Goal: Task Accomplishment & Management: Manage account settings

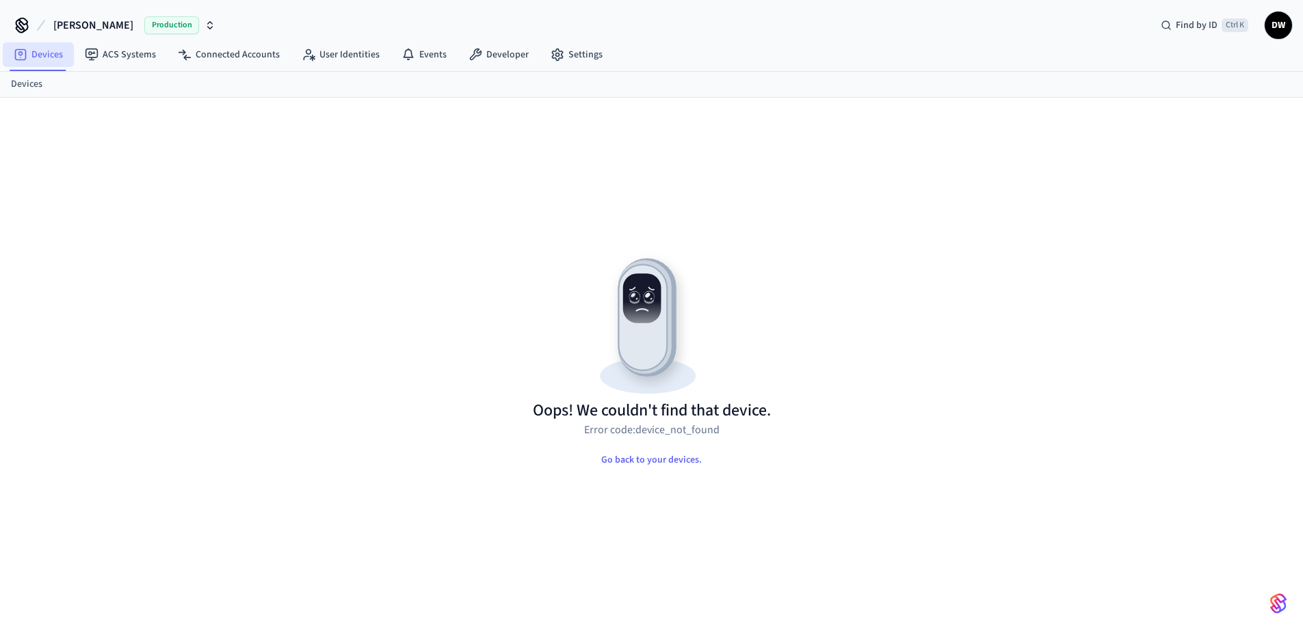
click at [44, 58] on link "Devices" at bounding box center [38, 54] width 71 height 25
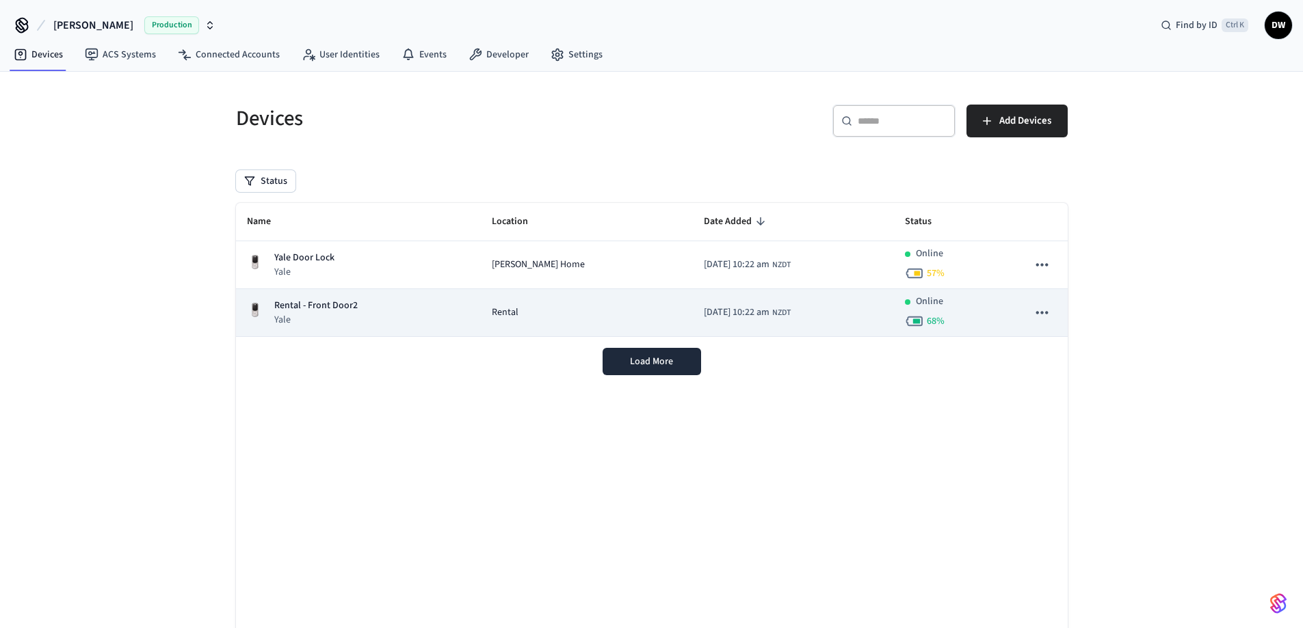
click at [356, 308] on div "Rental - Front Door2 Yale" at bounding box center [358, 313] width 223 height 28
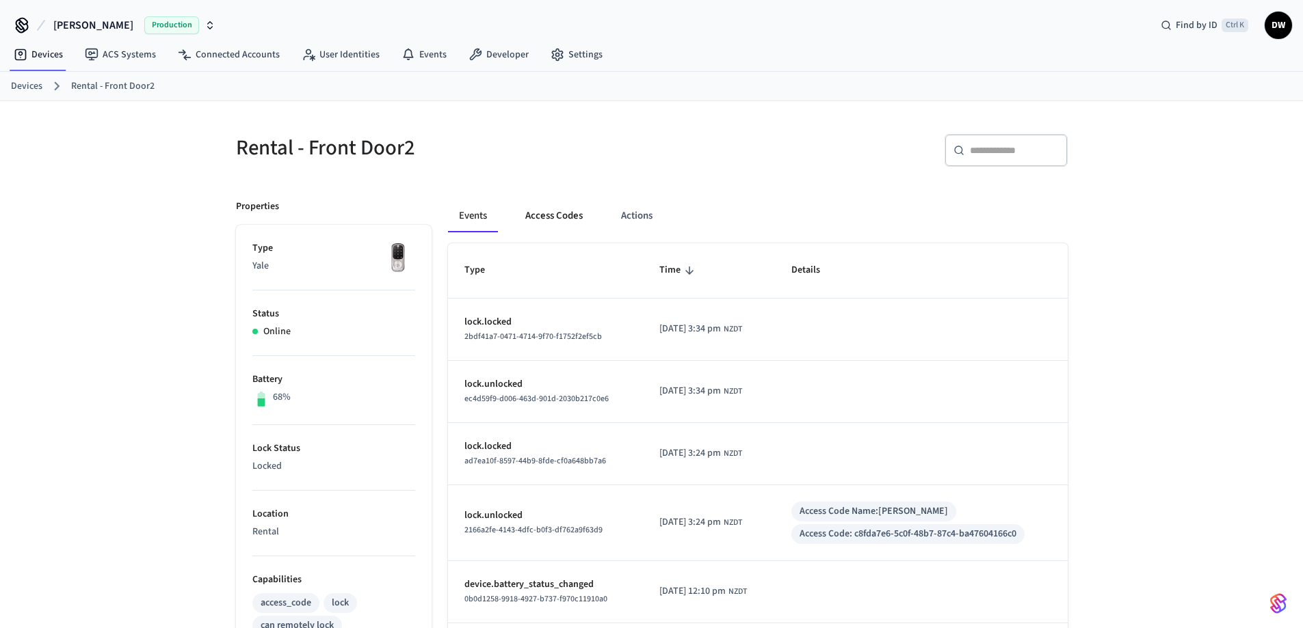
click at [545, 217] on button "Access Codes" at bounding box center [553, 216] width 79 height 33
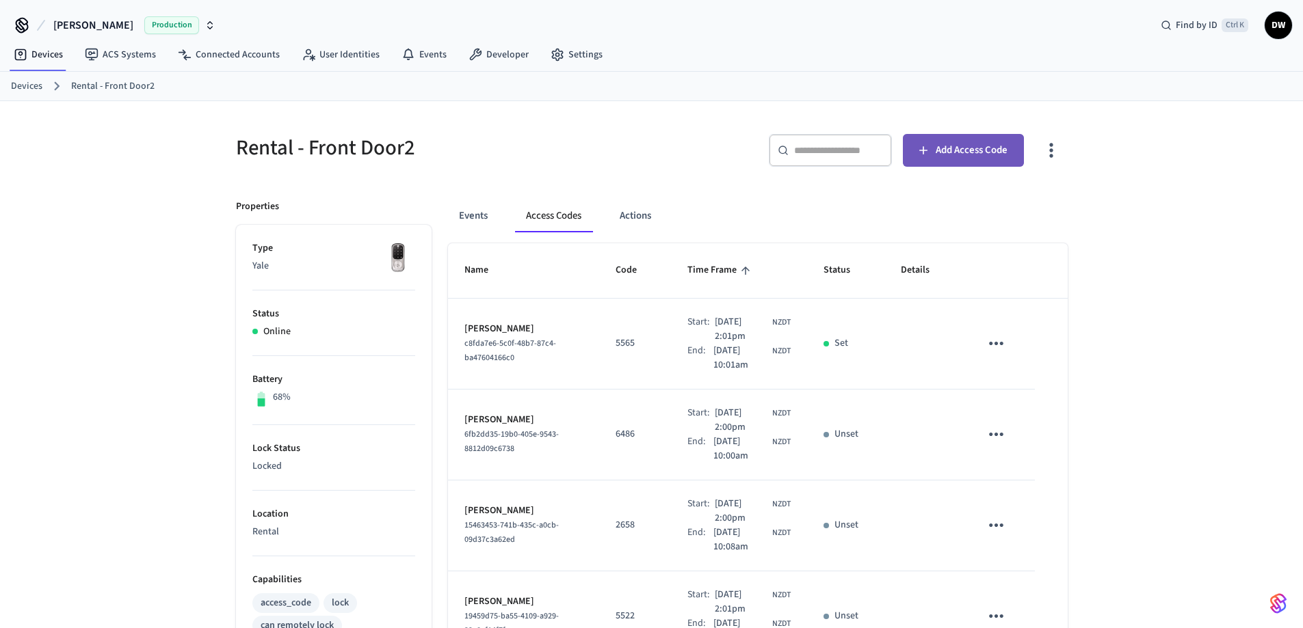
click at [954, 143] on span "Add Access Code" at bounding box center [972, 151] width 72 height 18
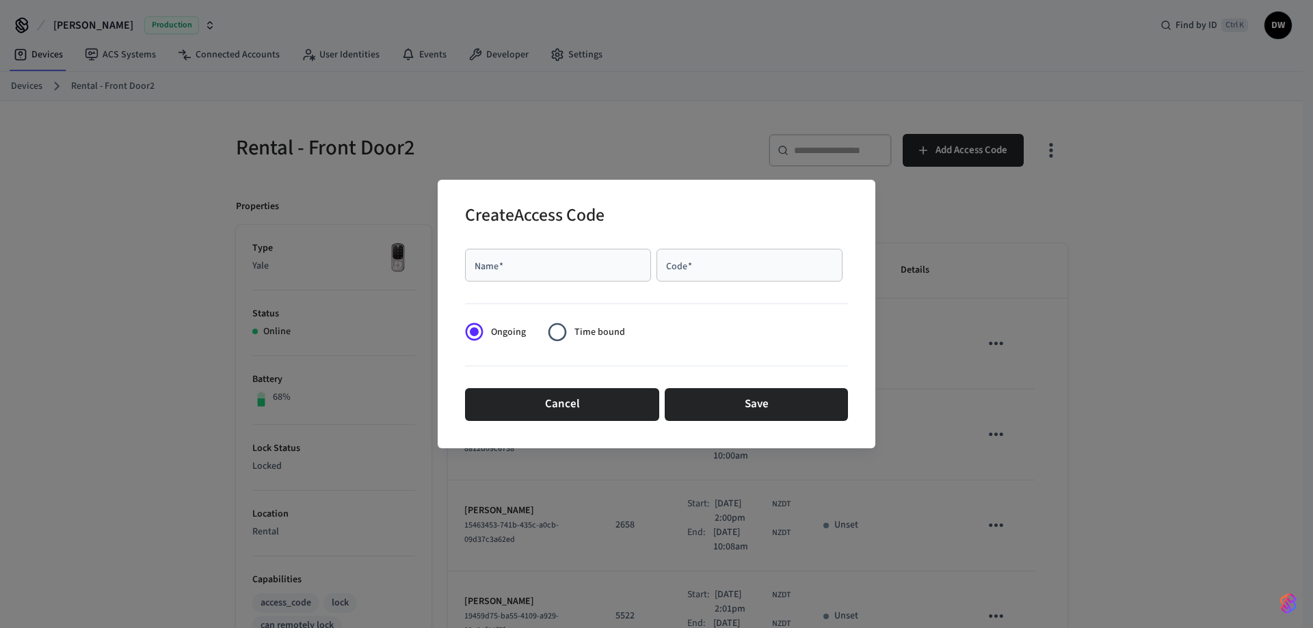
click at [494, 267] on div "Name   * Name   *" at bounding box center [558, 265] width 186 height 33
paste input "**********"
type input "**********"
click at [737, 275] on div "Code   *" at bounding box center [750, 265] width 186 height 33
type input "****"
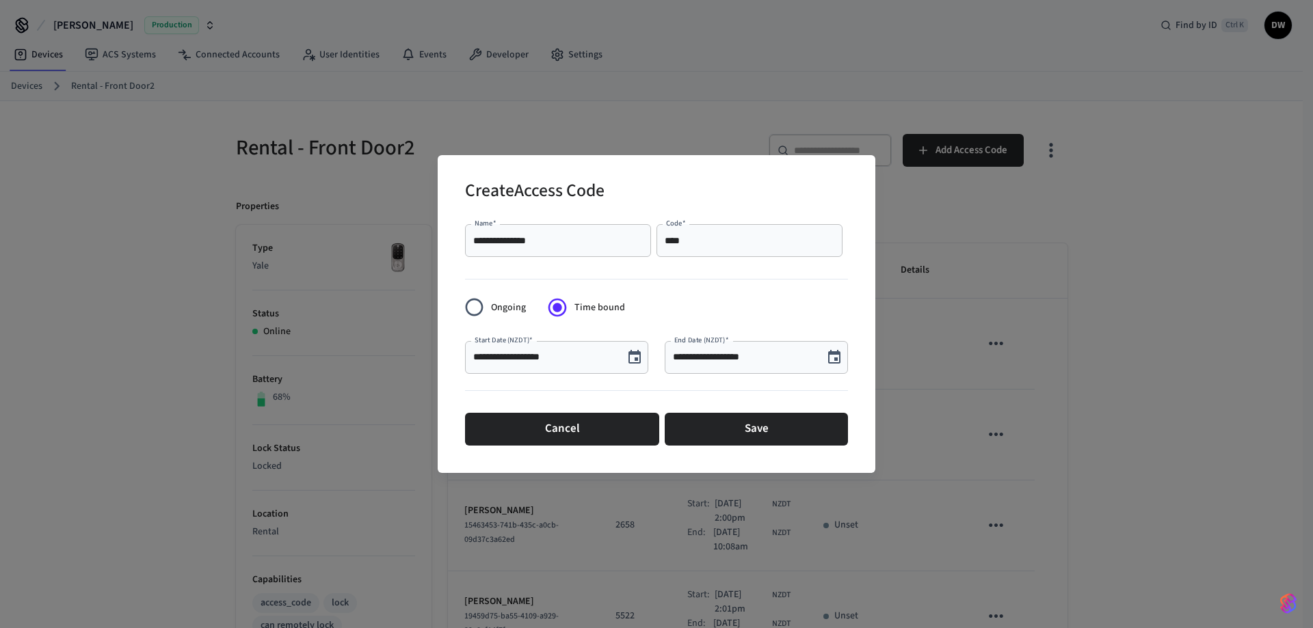
click at [633, 358] on icon "Choose date, selected date is Oct 7, 2025" at bounding box center [634, 357] width 16 height 16
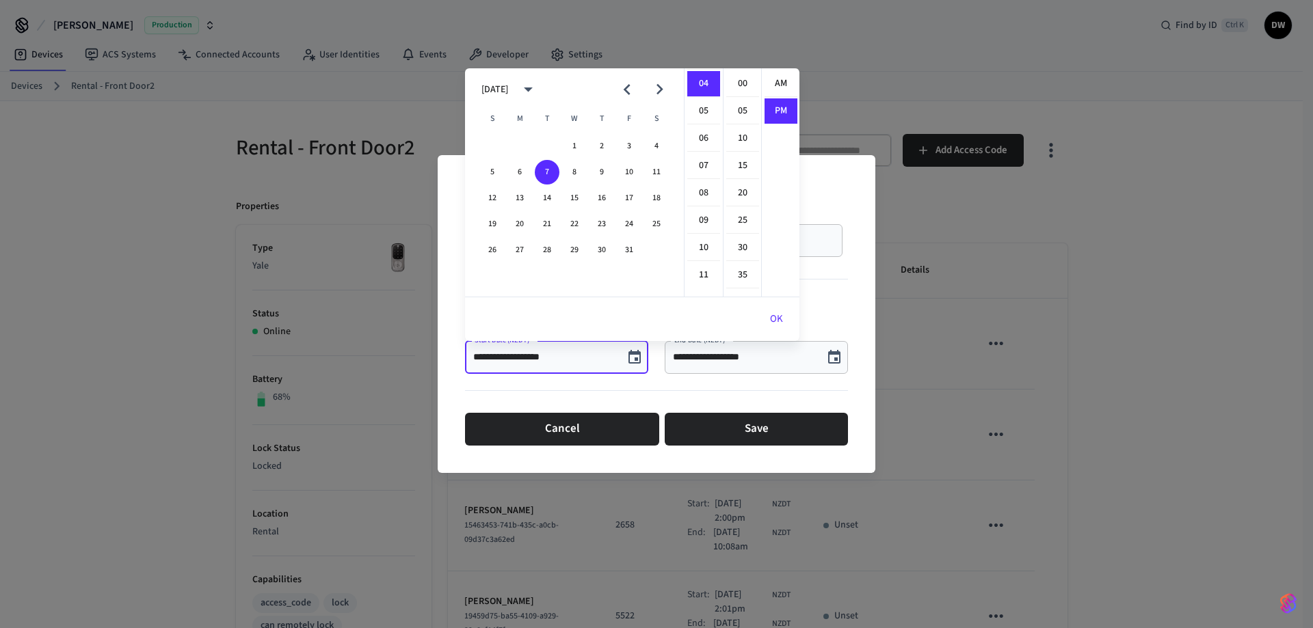
scroll to position [25, 0]
click at [606, 199] on button "16" at bounding box center [602, 198] width 25 height 25
click at [706, 96] on li "02" at bounding box center [703, 98] width 33 height 26
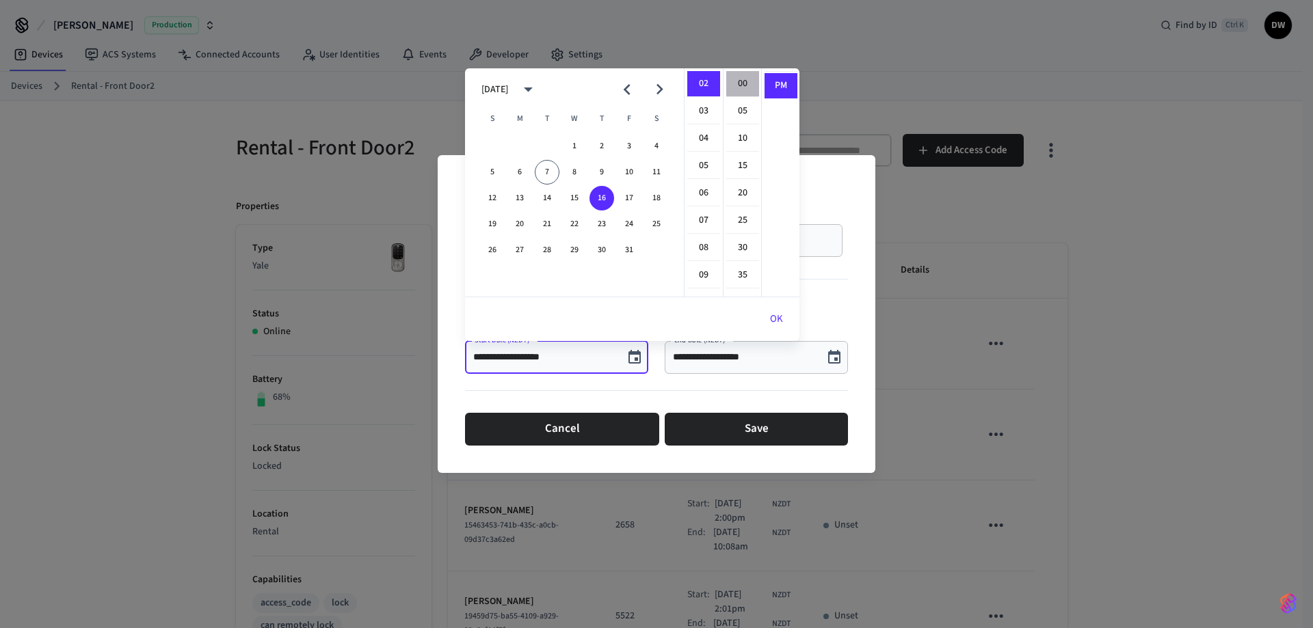
click at [741, 75] on li "00" at bounding box center [742, 84] width 33 height 26
type input "**********"
click at [782, 88] on li "PM" at bounding box center [781, 85] width 33 height 25
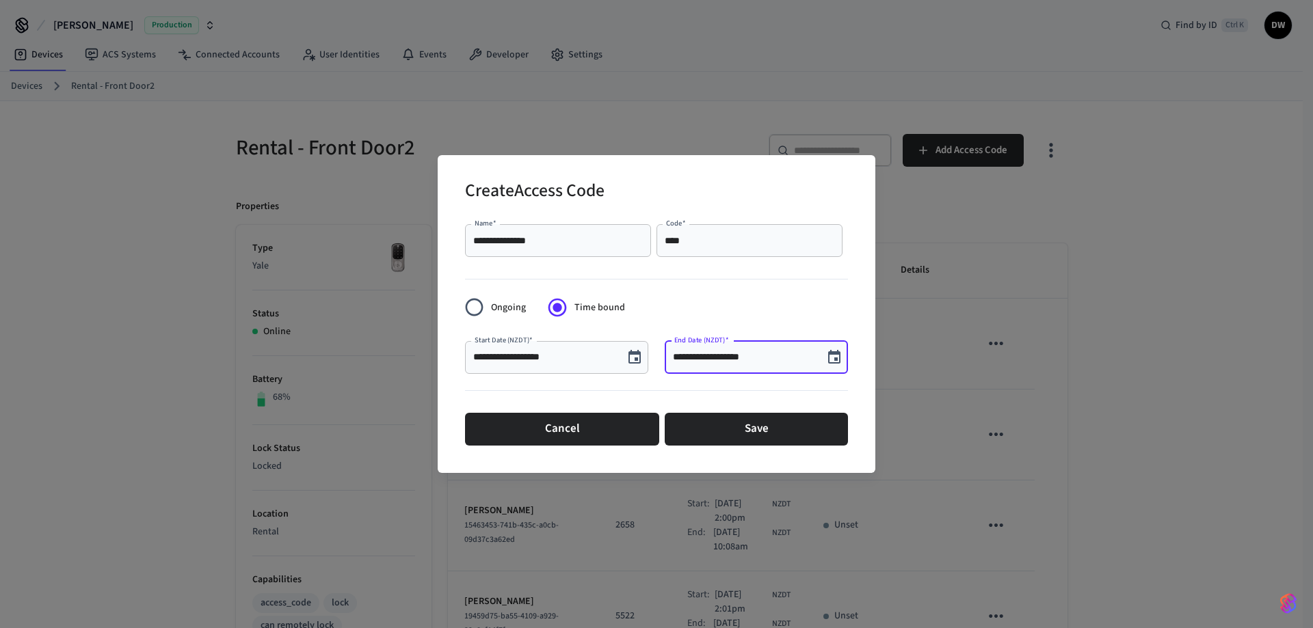
click at [760, 362] on input "**********" at bounding box center [744, 358] width 142 height 14
click at [837, 354] on icon "Choose date, selected date is Oct 7, 2025" at bounding box center [834, 357] width 12 height 14
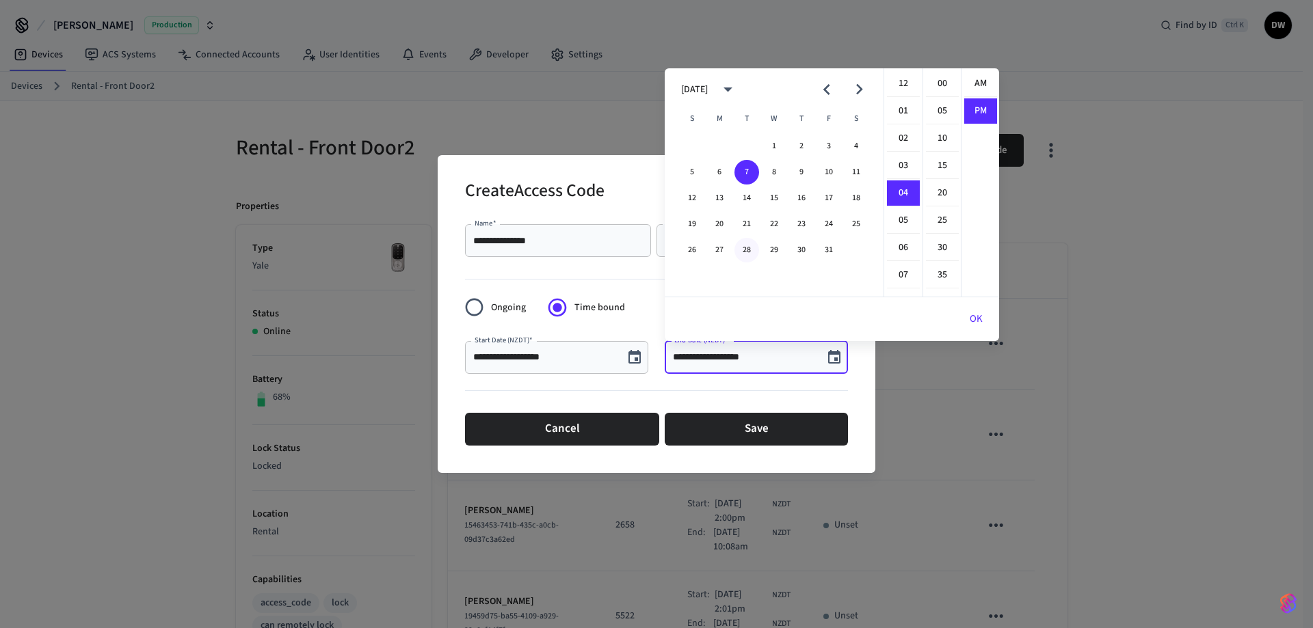
scroll to position [25, 0]
click at [859, 195] on button "18" at bounding box center [856, 198] width 25 height 25
click at [902, 248] on li "10" at bounding box center [903, 248] width 33 height 26
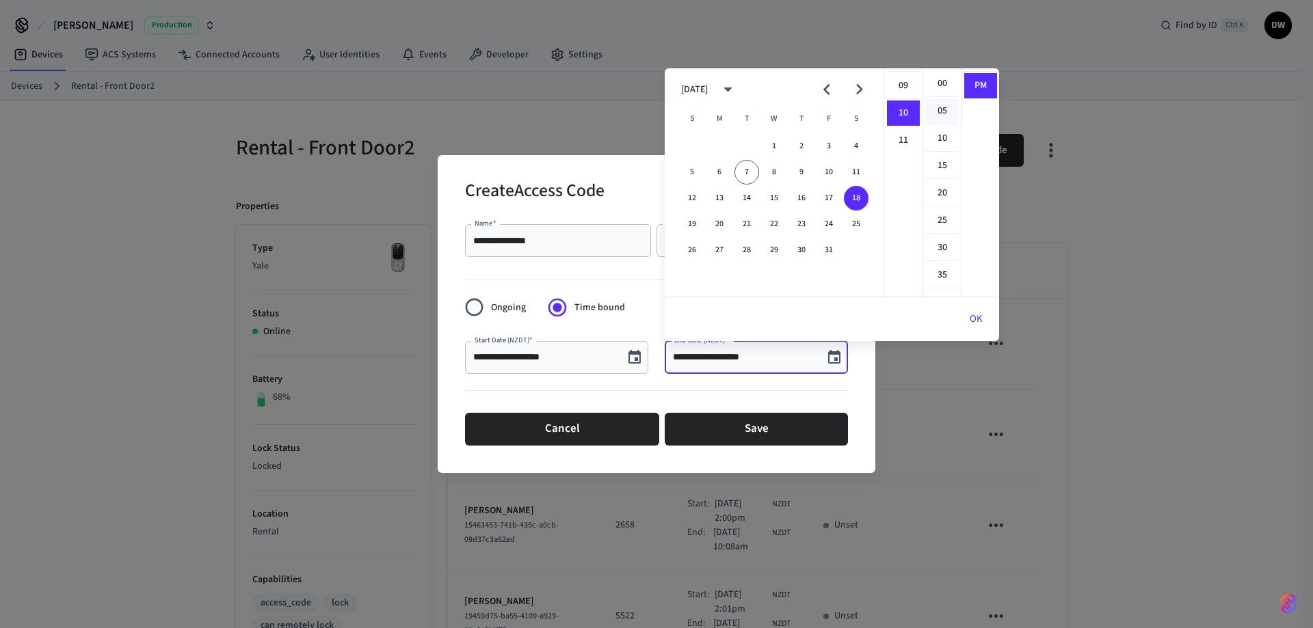
scroll to position [274, 0]
click at [944, 81] on li "00" at bounding box center [942, 84] width 33 height 26
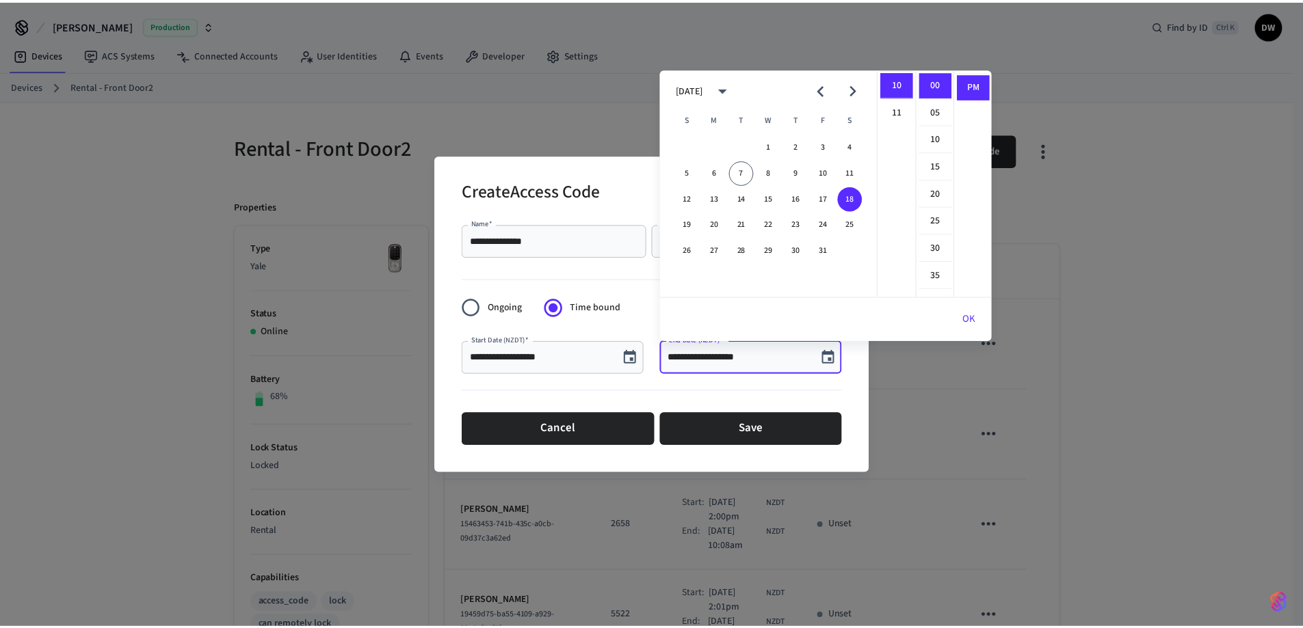
scroll to position [0, 0]
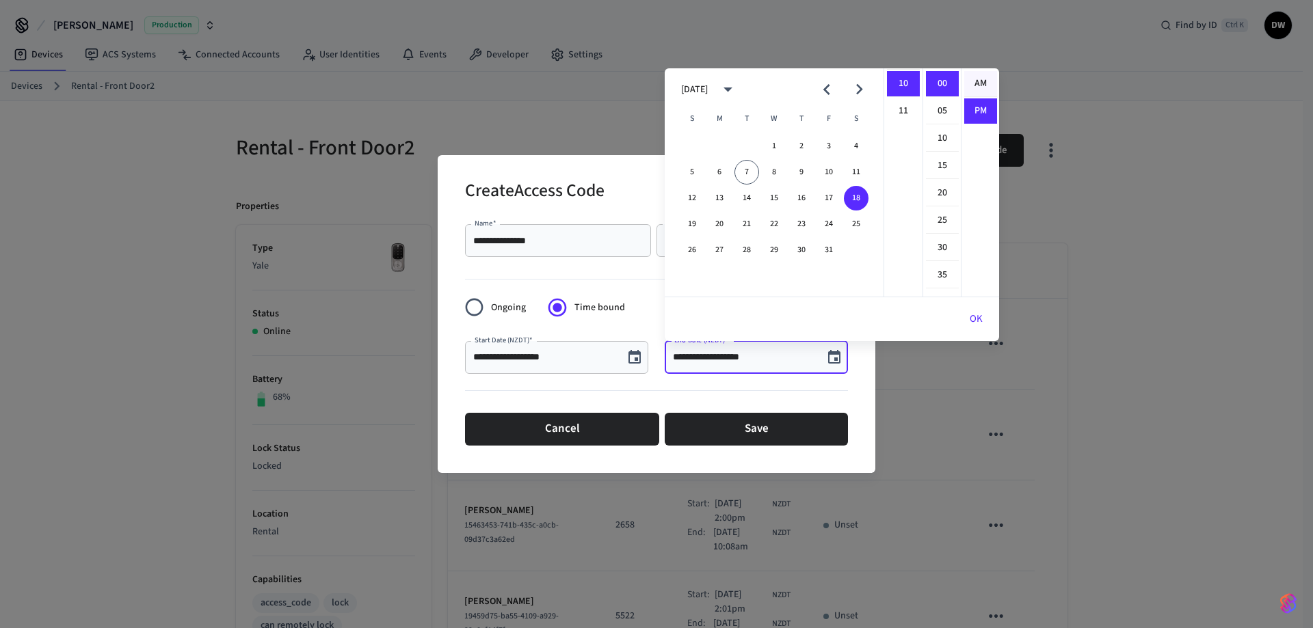
click at [976, 81] on li "AM" at bounding box center [980, 84] width 33 height 26
type input "**********"
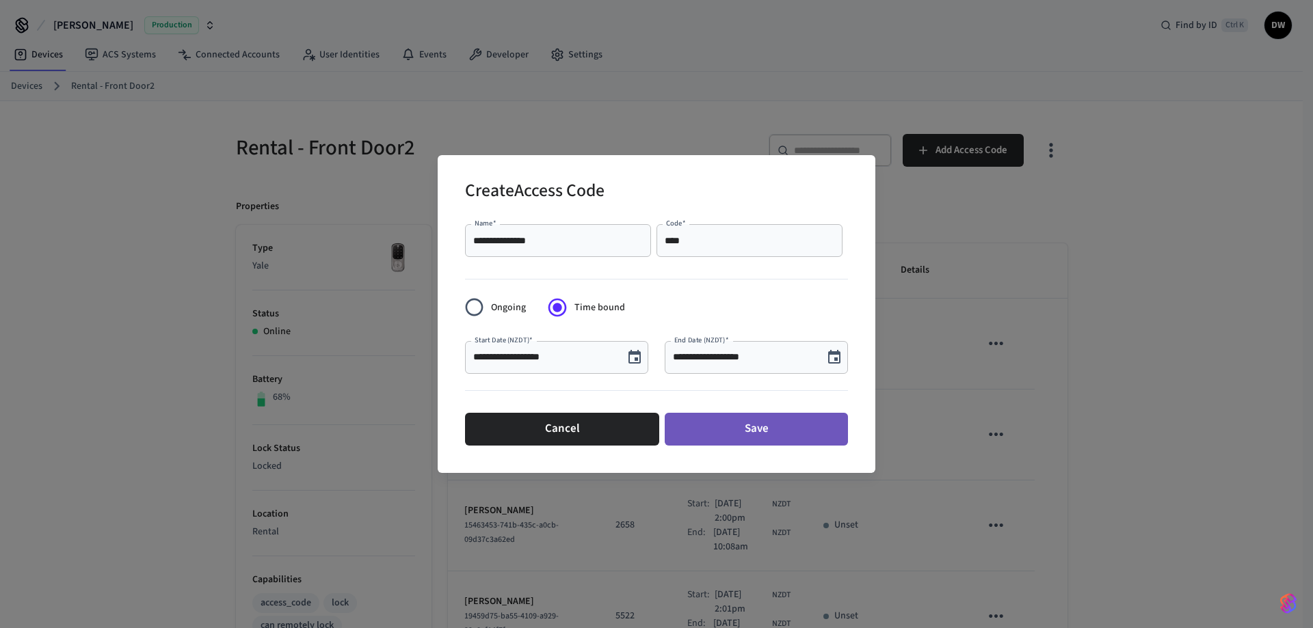
click at [765, 434] on button "Save" at bounding box center [756, 429] width 183 height 33
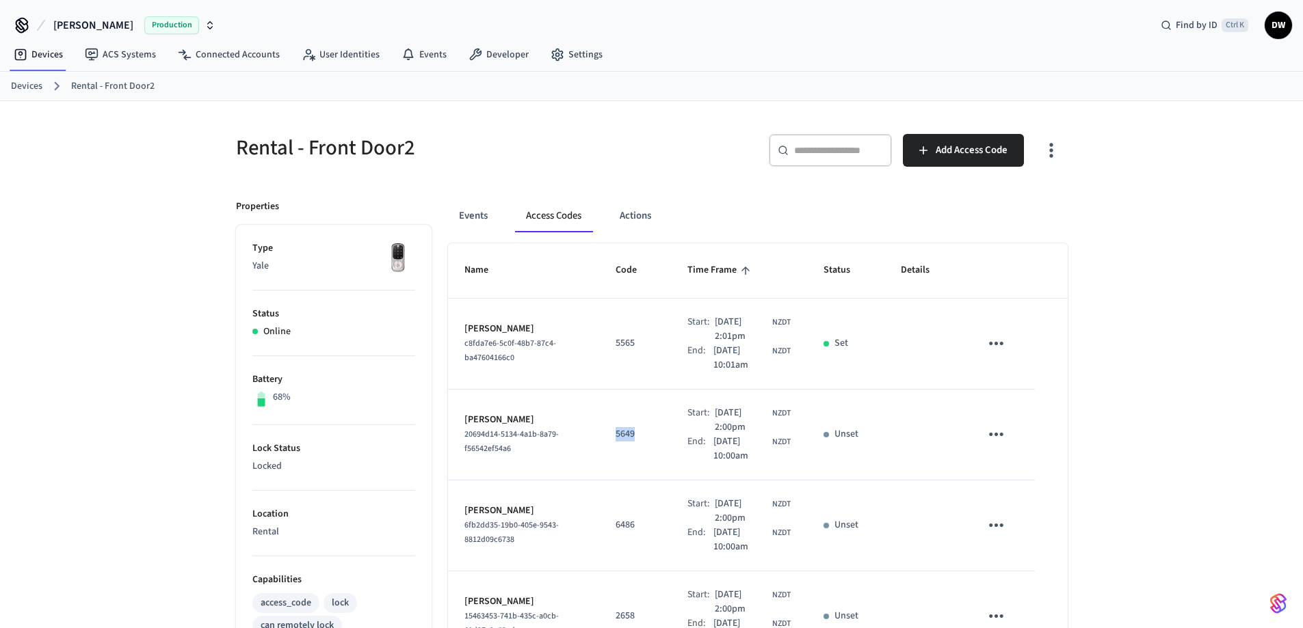
drag, startPoint x: 622, startPoint y: 434, endPoint x: 603, endPoint y: 433, distance: 19.9
click at [615, 433] on p "5649" at bounding box center [634, 434] width 39 height 14
copy p "5649"
click at [467, 215] on button "Events" at bounding box center [473, 216] width 51 height 33
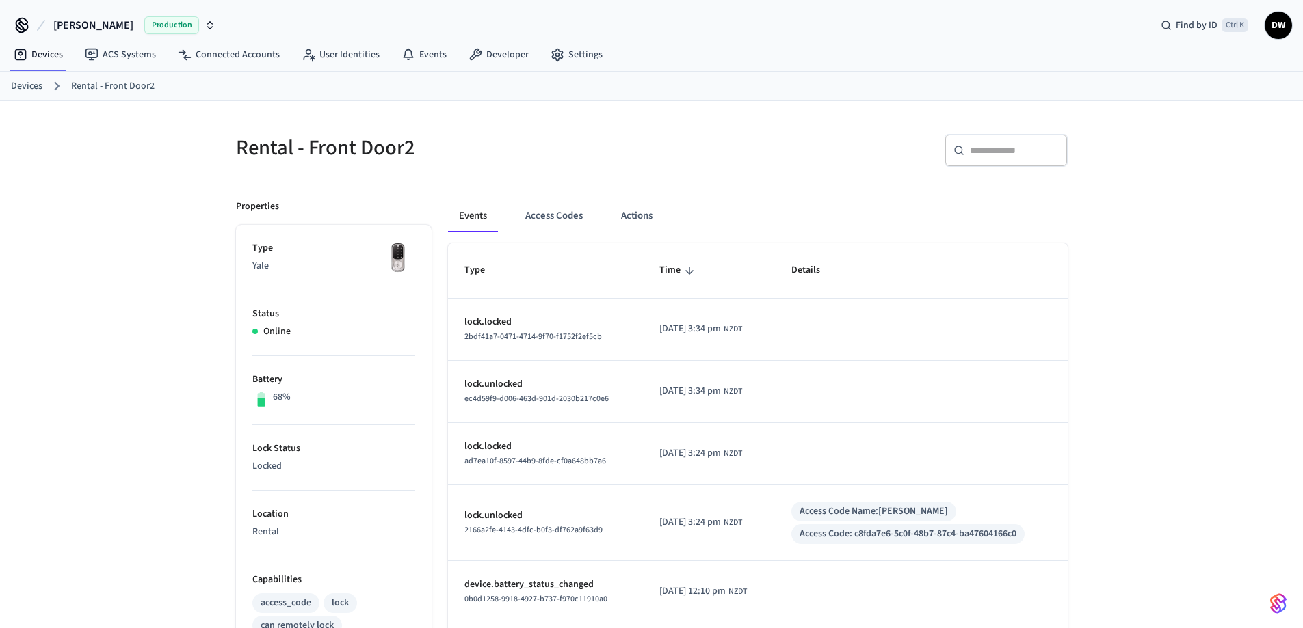
click at [31, 85] on link "Devices" at bounding box center [26, 86] width 31 height 14
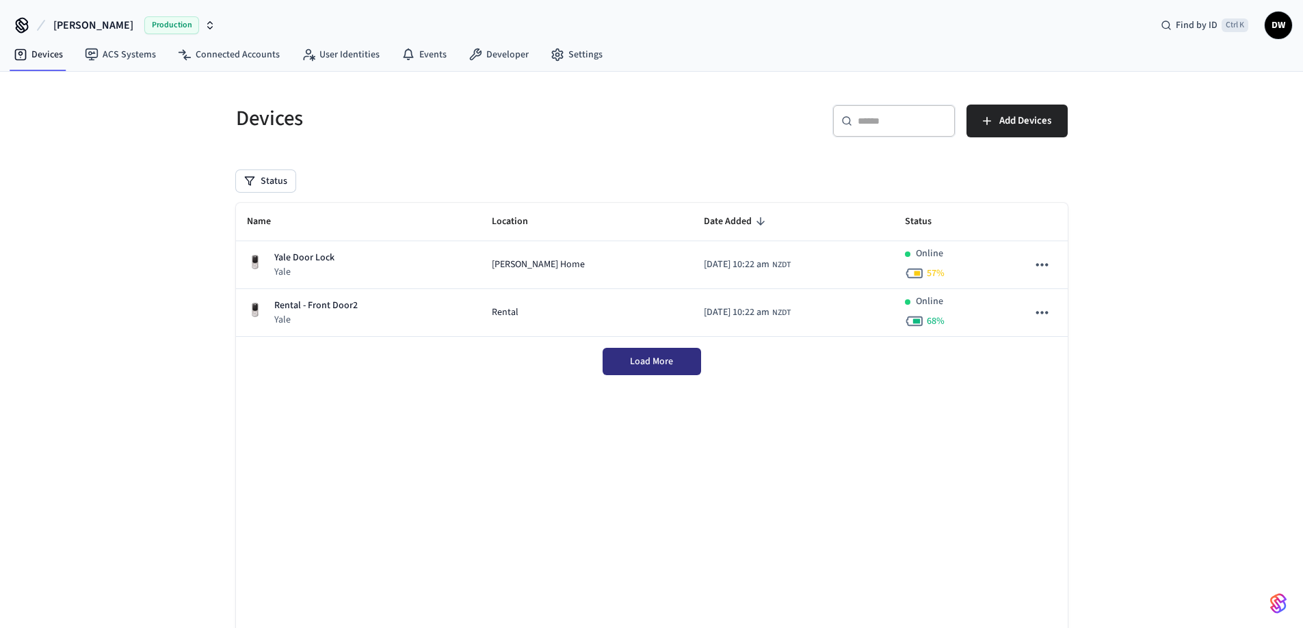
click at [667, 360] on span "Load More" at bounding box center [651, 362] width 43 height 14
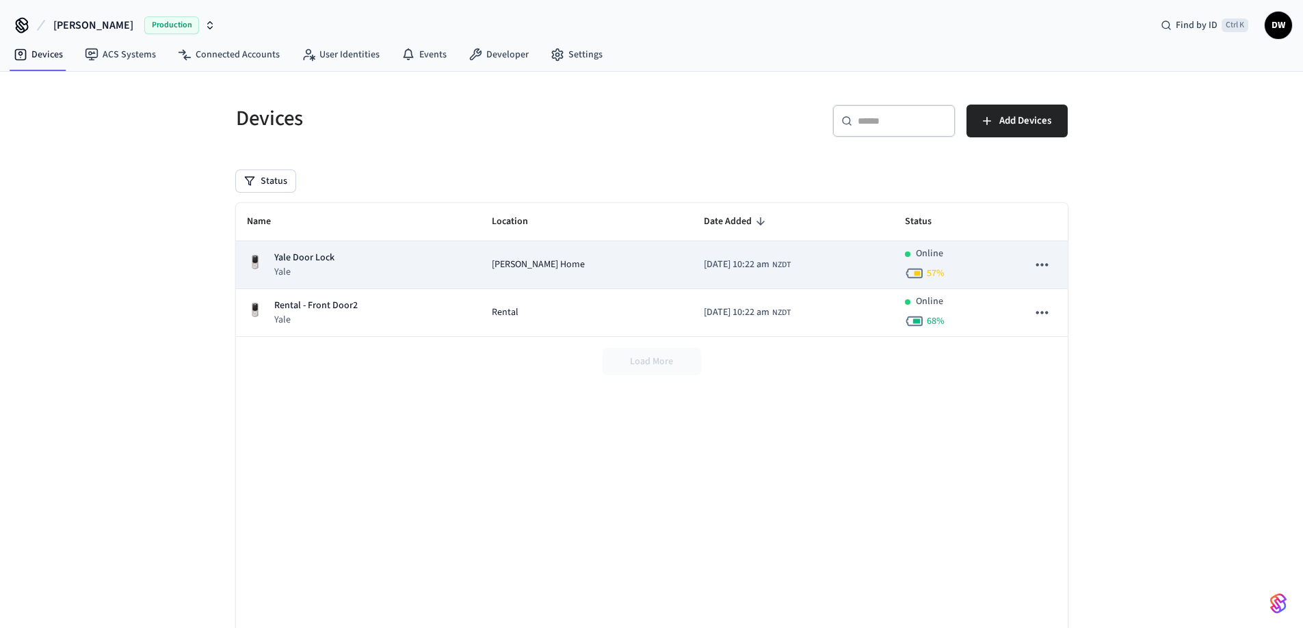
click at [1049, 268] on icon "sticky table" at bounding box center [1042, 265] width 18 height 18
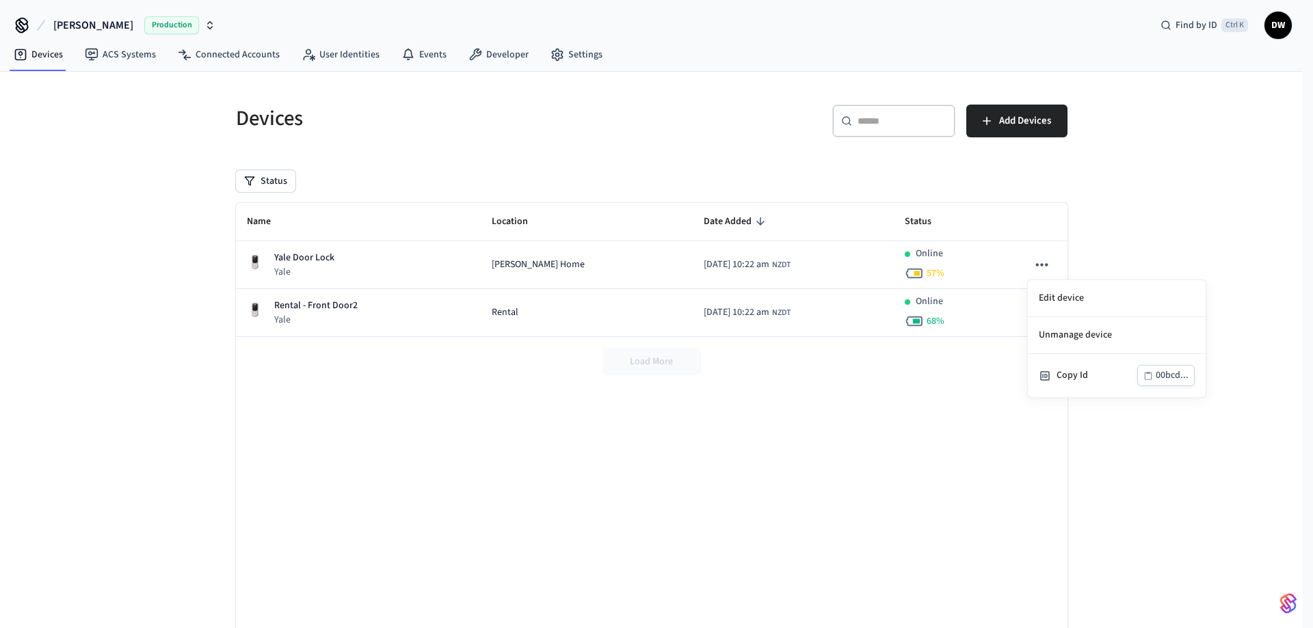
click at [784, 413] on div at bounding box center [656, 314] width 1313 height 628
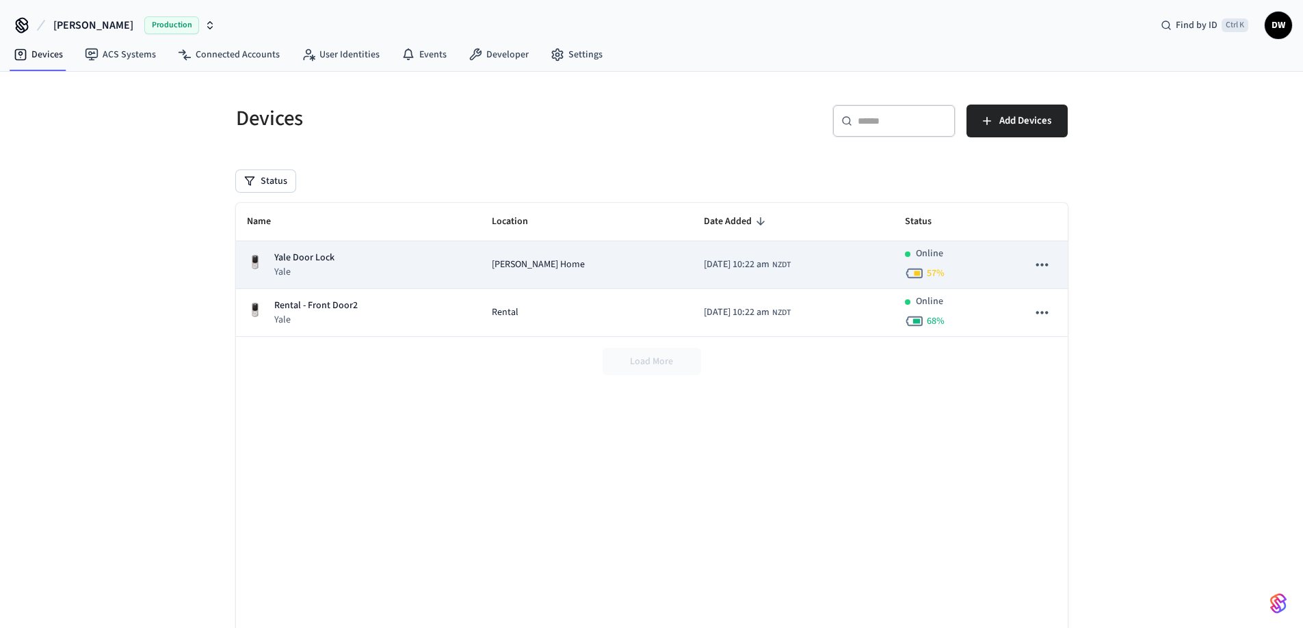
click at [496, 262] on span "[PERSON_NAME] Home" at bounding box center [538, 265] width 93 height 14
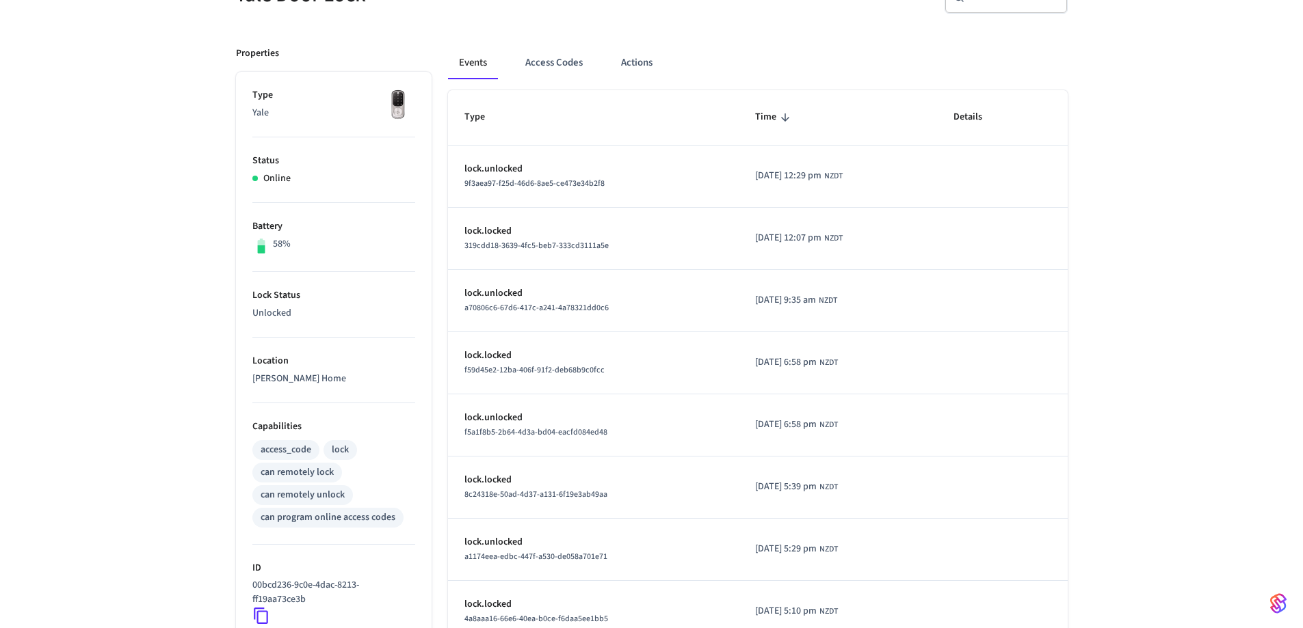
scroll to position [21, 0]
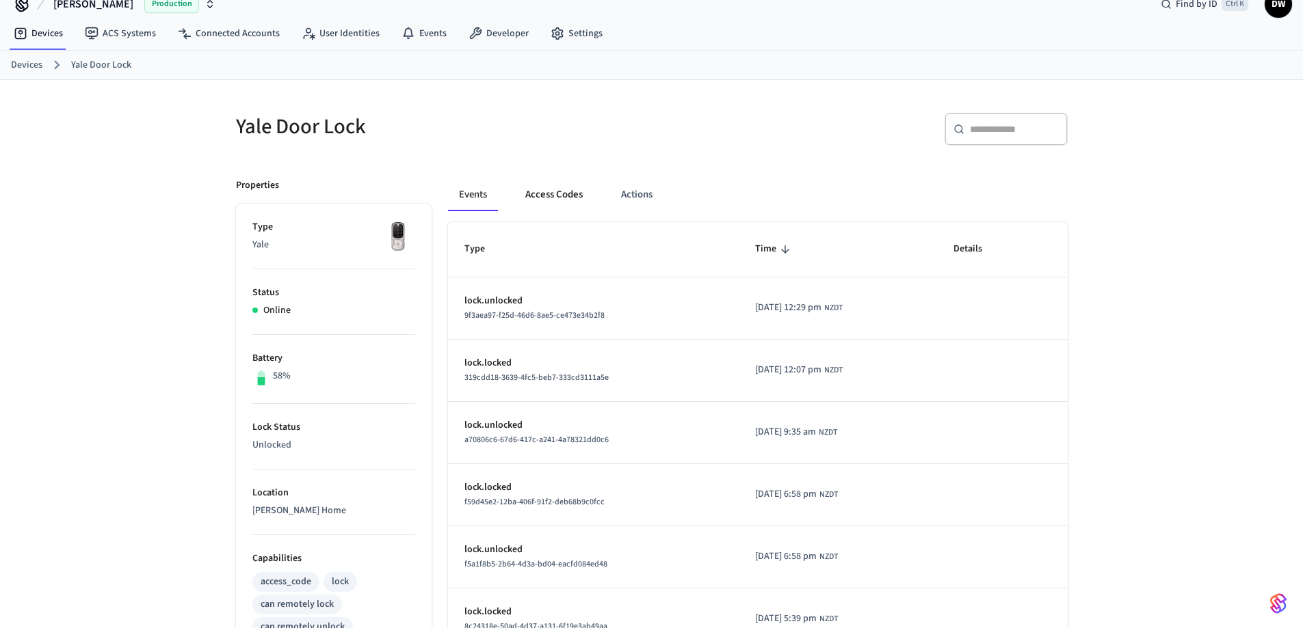
click at [549, 194] on button "Access Codes" at bounding box center [553, 194] width 79 height 33
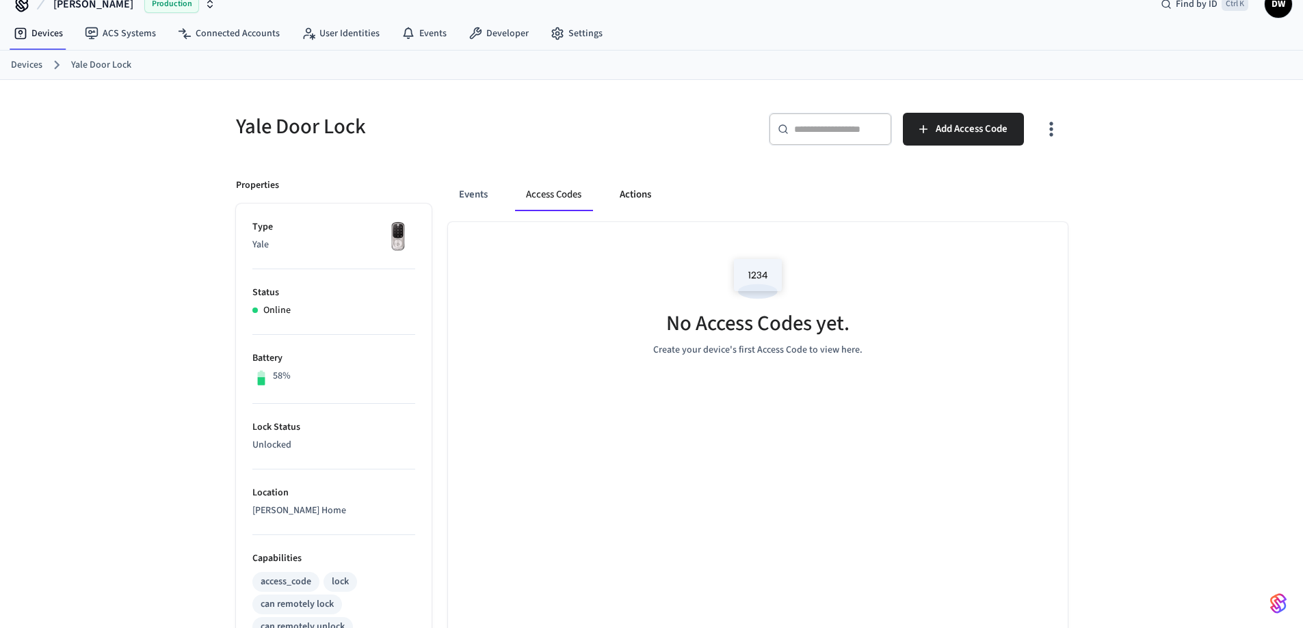
click at [633, 189] on button "Actions" at bounding box center [635, 194] width 53 height 33
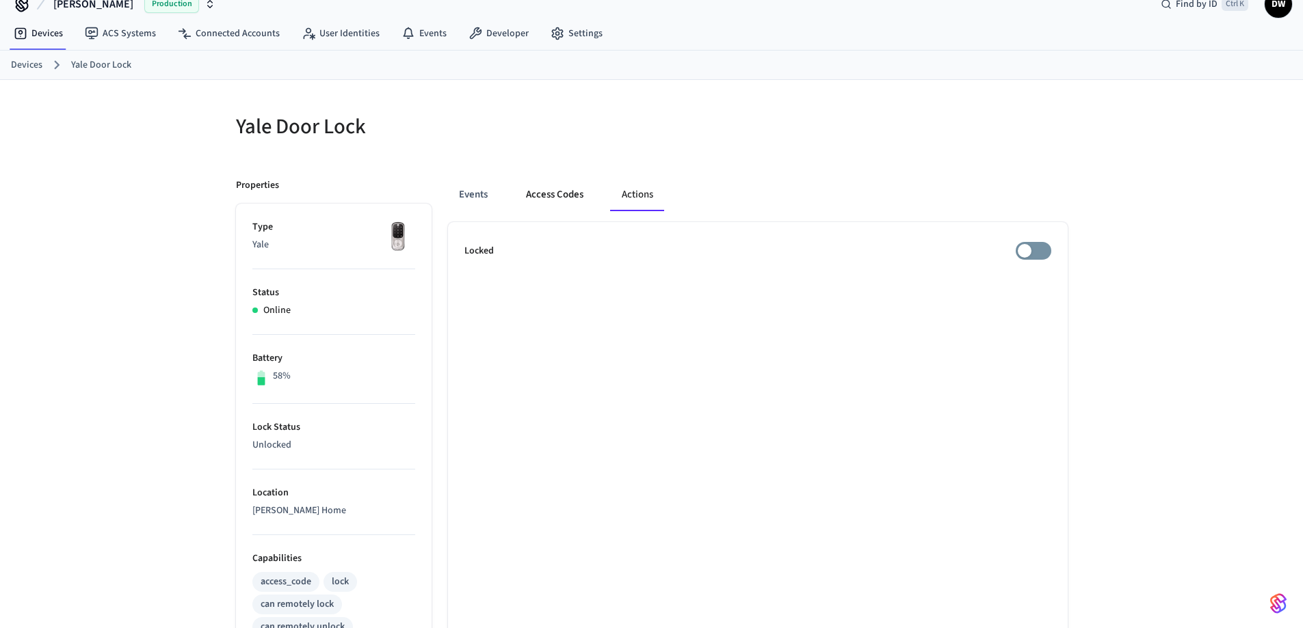
drag, startPoint x: 577, startPoint y: 192, endPoint x: 554, endPoint y: 196, distance: 23.6
click at [576, 192] on button "Access Codes" at bounding box center [554, 194] width 79 height 33
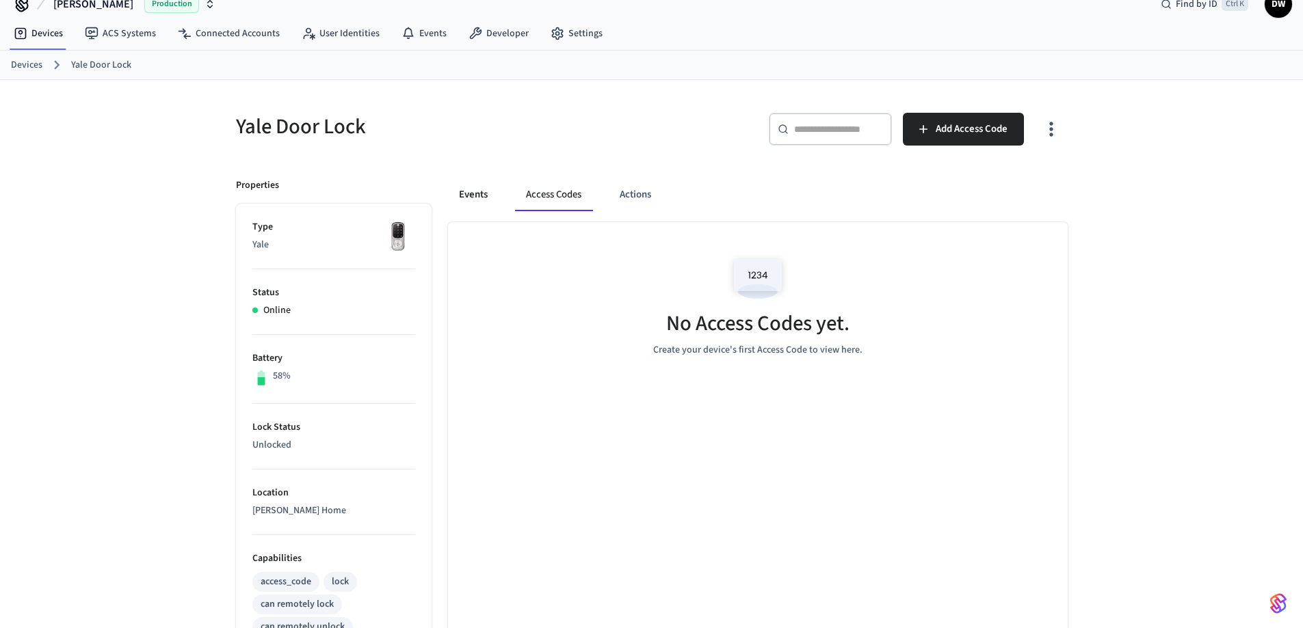
click at [479, 194] on button "Events" at bounding box center [473, 194] width 51 height 33
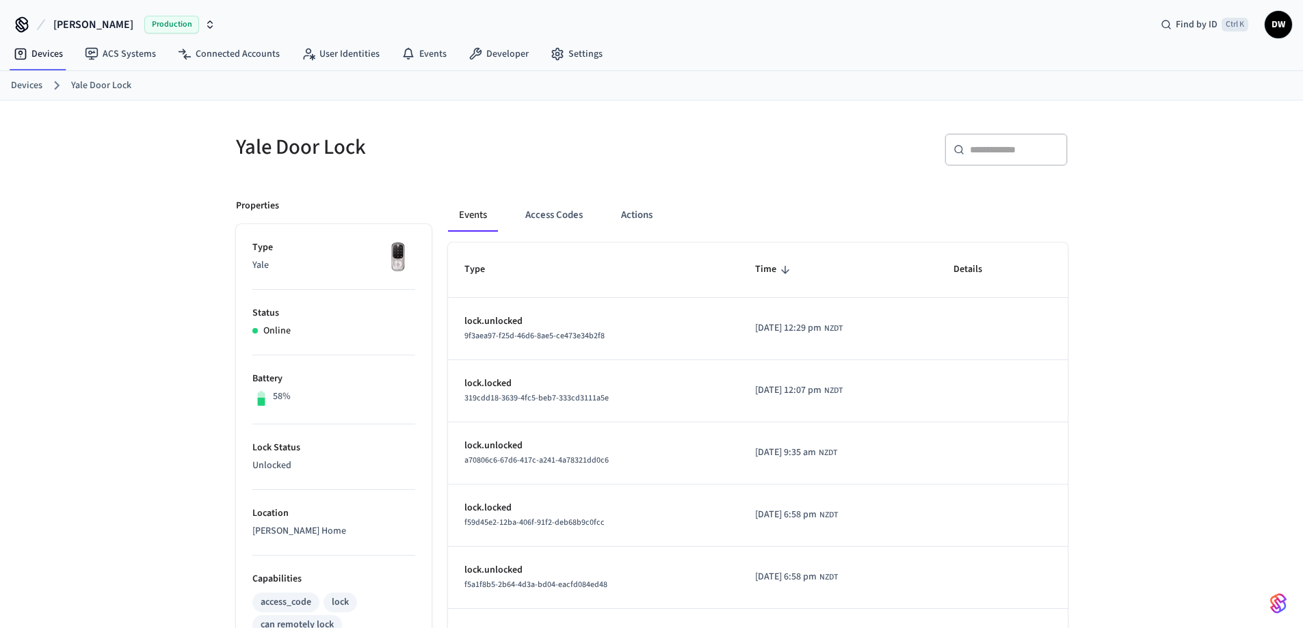
scroll to position [0, 0]
click at [120, 57] on link "ACS Systems" at bounding box center [120, 54] width 93 height 25
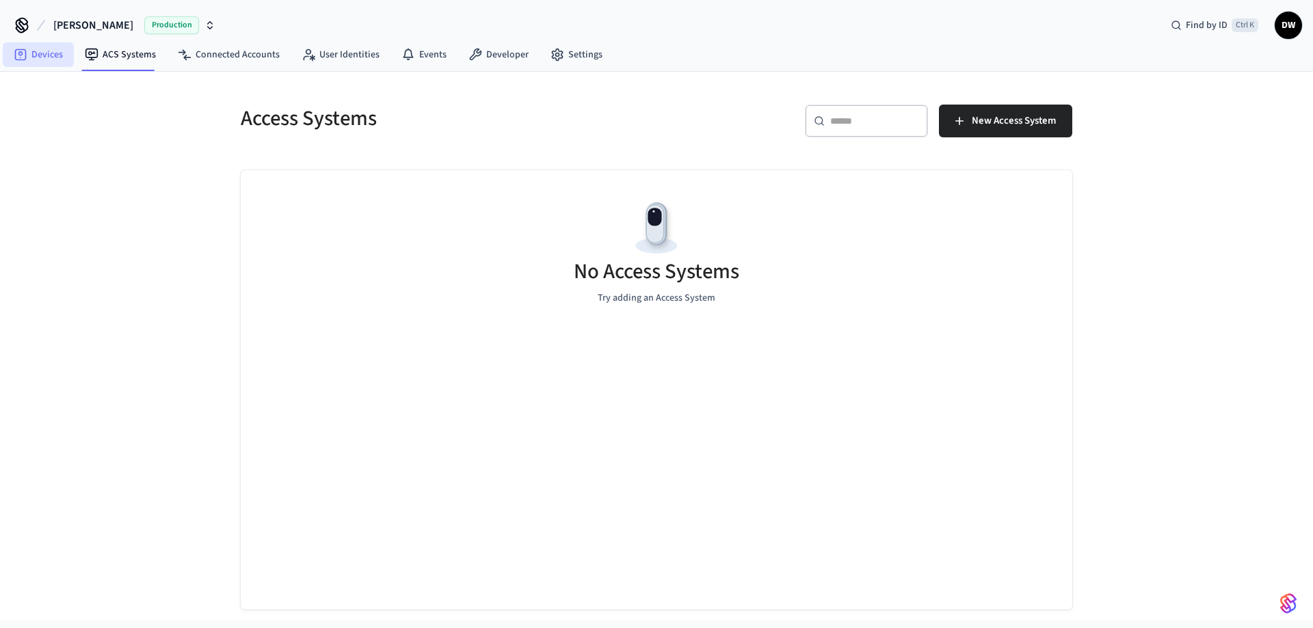
click at [34, 57] on link "Devices" at bounding box center [38, 54] width 71 height 25
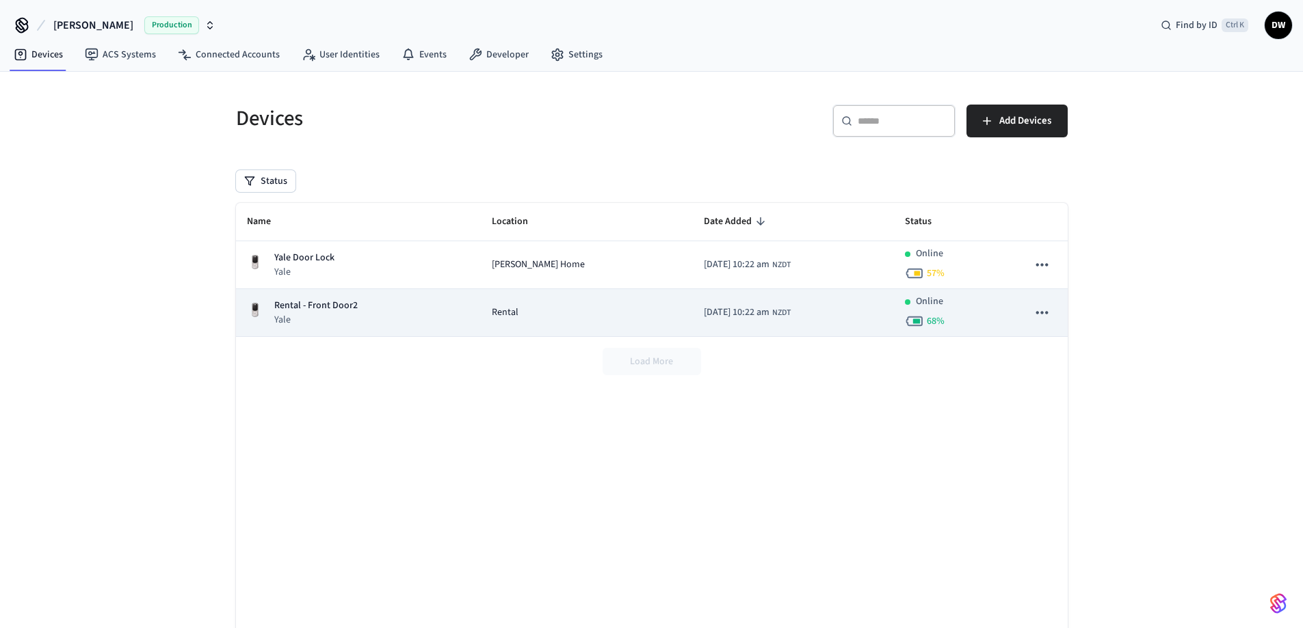
click at [743, 310] on div "[DATE] 10:22 am NZDT" at bounding box center [747, 313] width 87 height 14
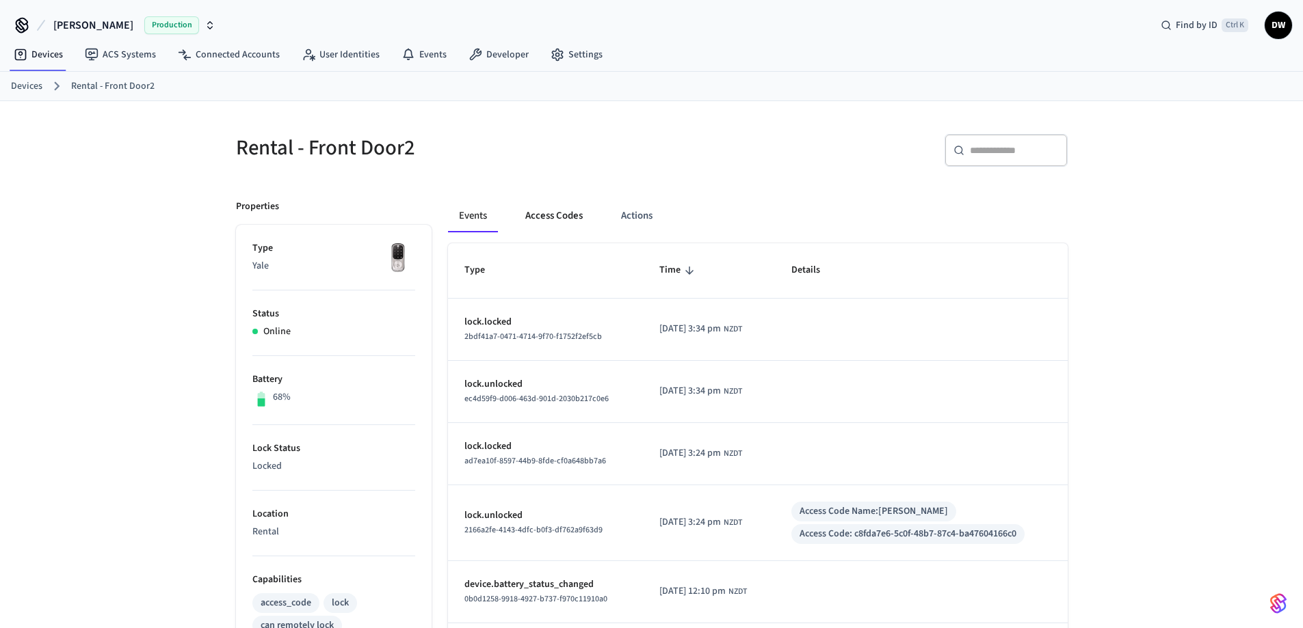
click at [551, 215] on button "Access Codes" at bounding box center [553, 216] width 79 height 33
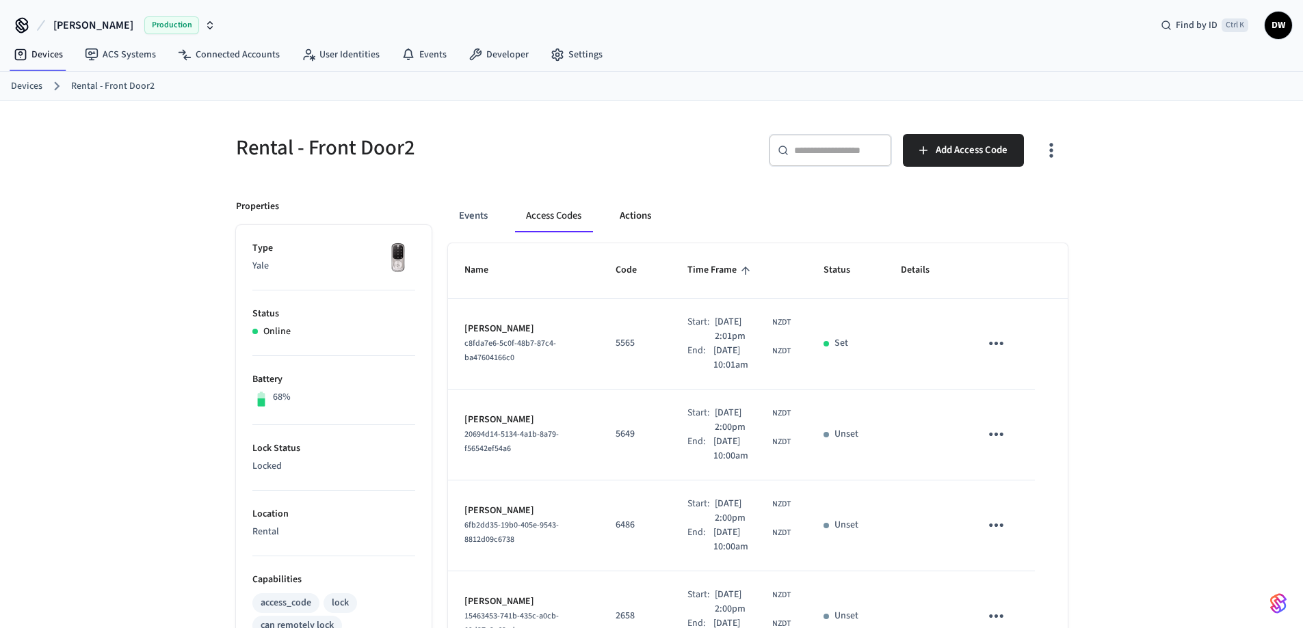
click at [634, 215] on button "Actions" at bounding box center [635, 216] width 53 height 33
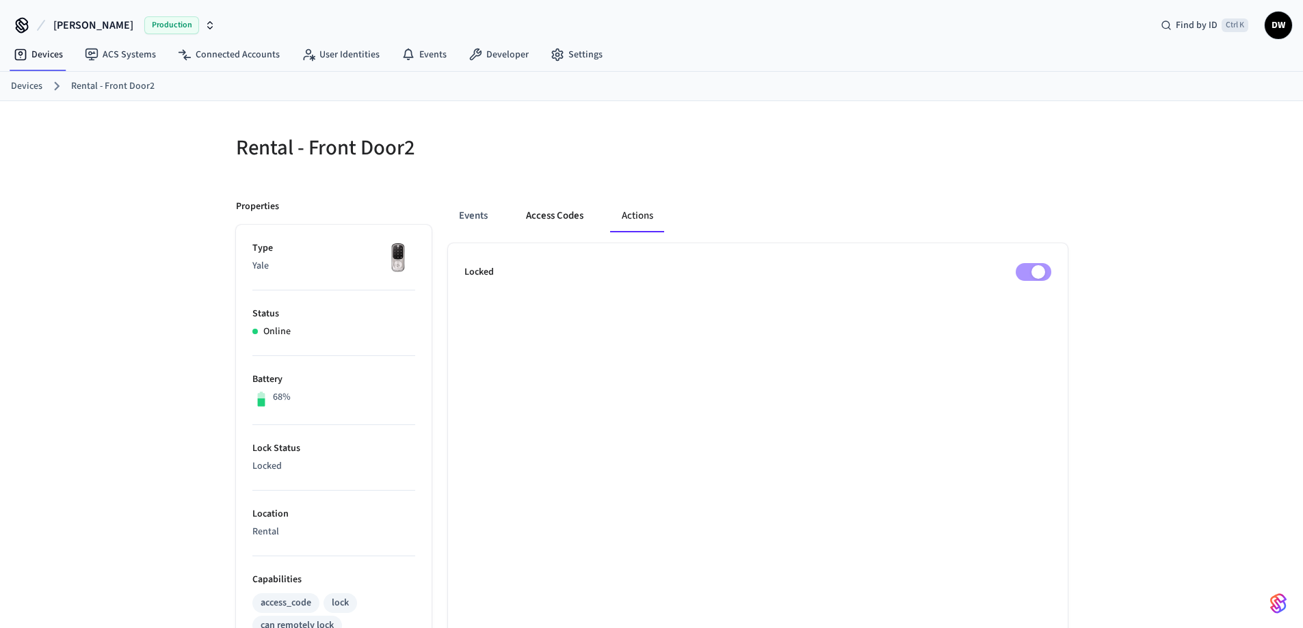
click at [560, 213] on button "Access Codes" at bounding box center [554, 216] width 79 height 33
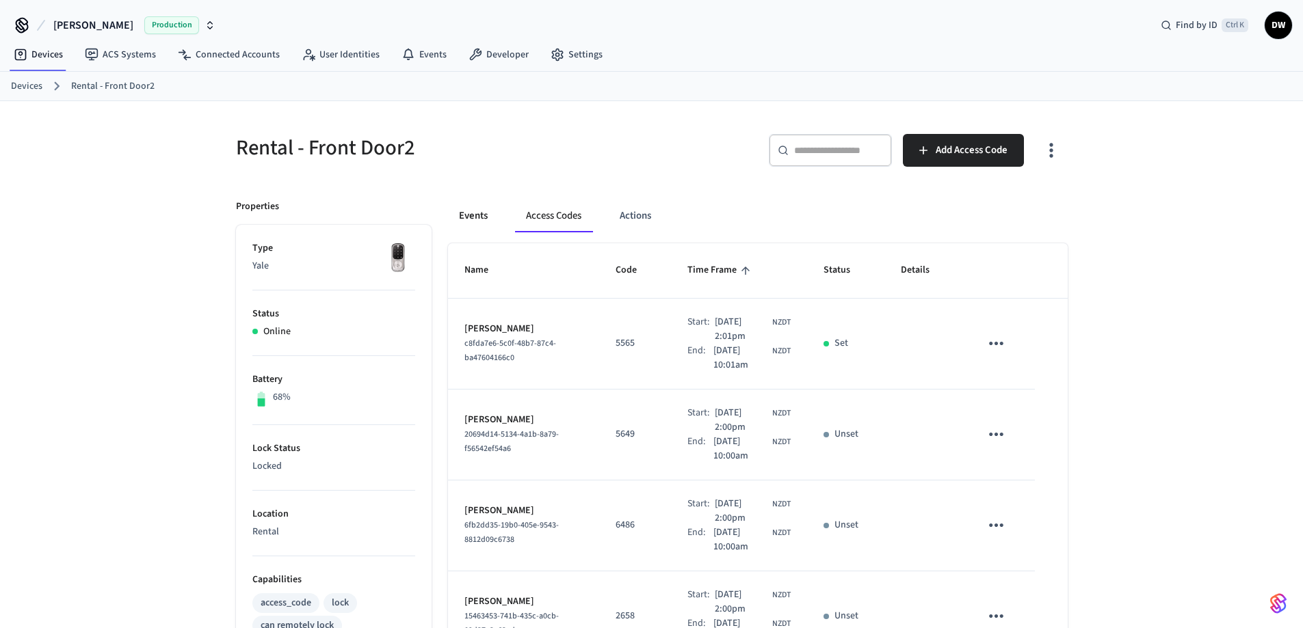
click at [482, 215] on button "Events" at bounding box center [473, 216] width 51 height 33
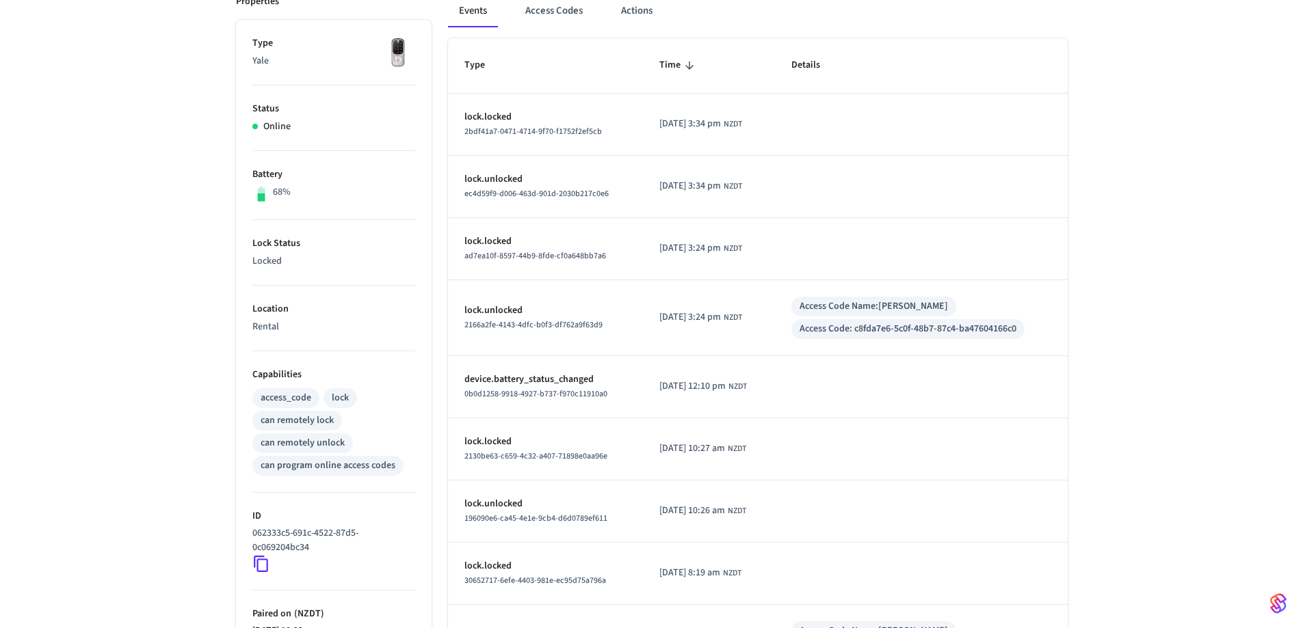
scroll to position [386, 0]
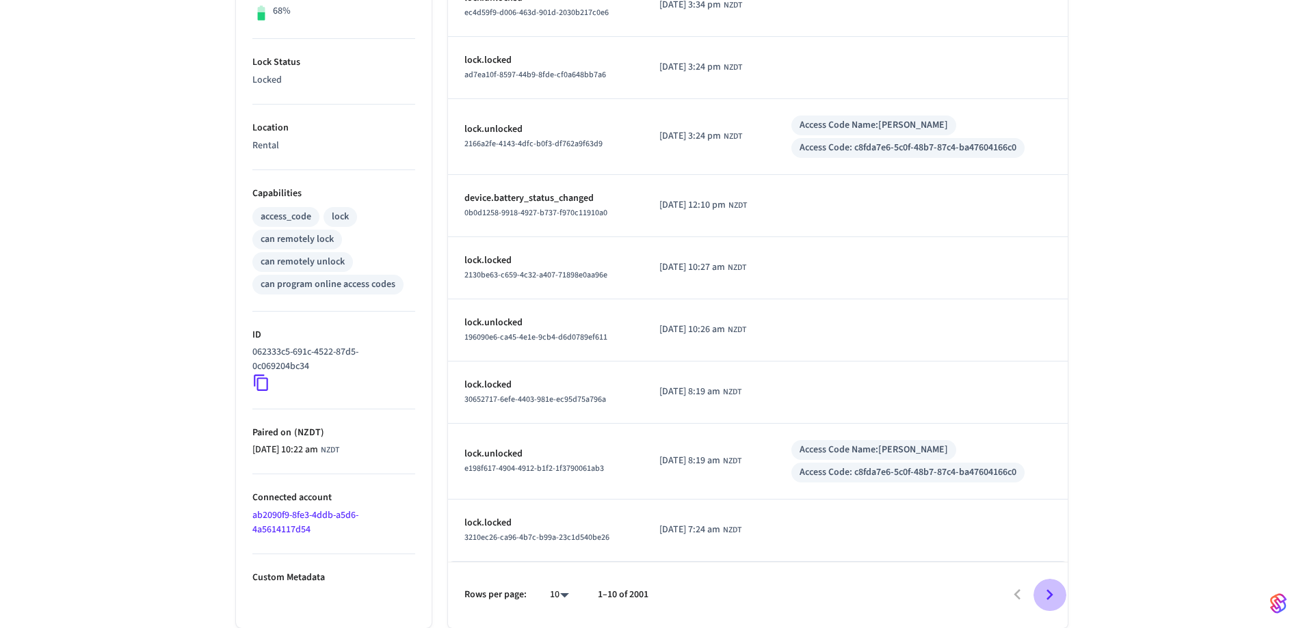
click at [1048, 593] on icon "Go to next page" at bounding box center [1049, 595] width 21 height 21
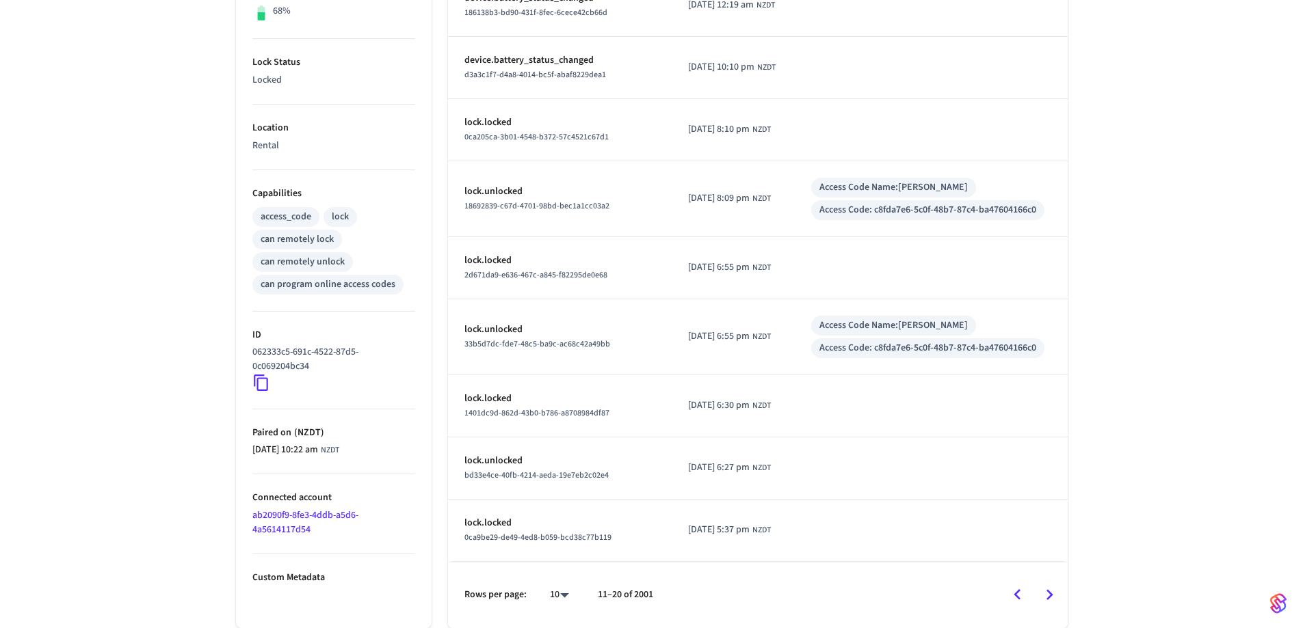
click at [1048, 593] on icon "Go to next page" at bounding box center [1049, 595] width 21 height 21
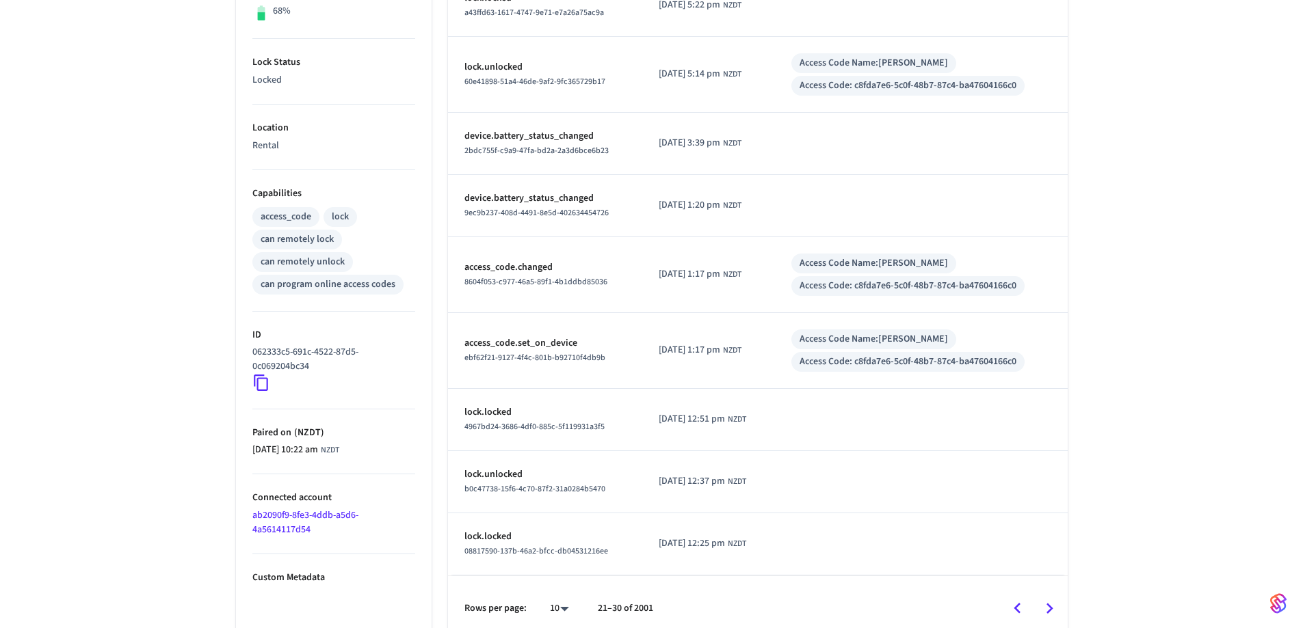
click at [1049, 604] on icon "Go to next page" at bounding box center [1049, 608] width 21 height 21
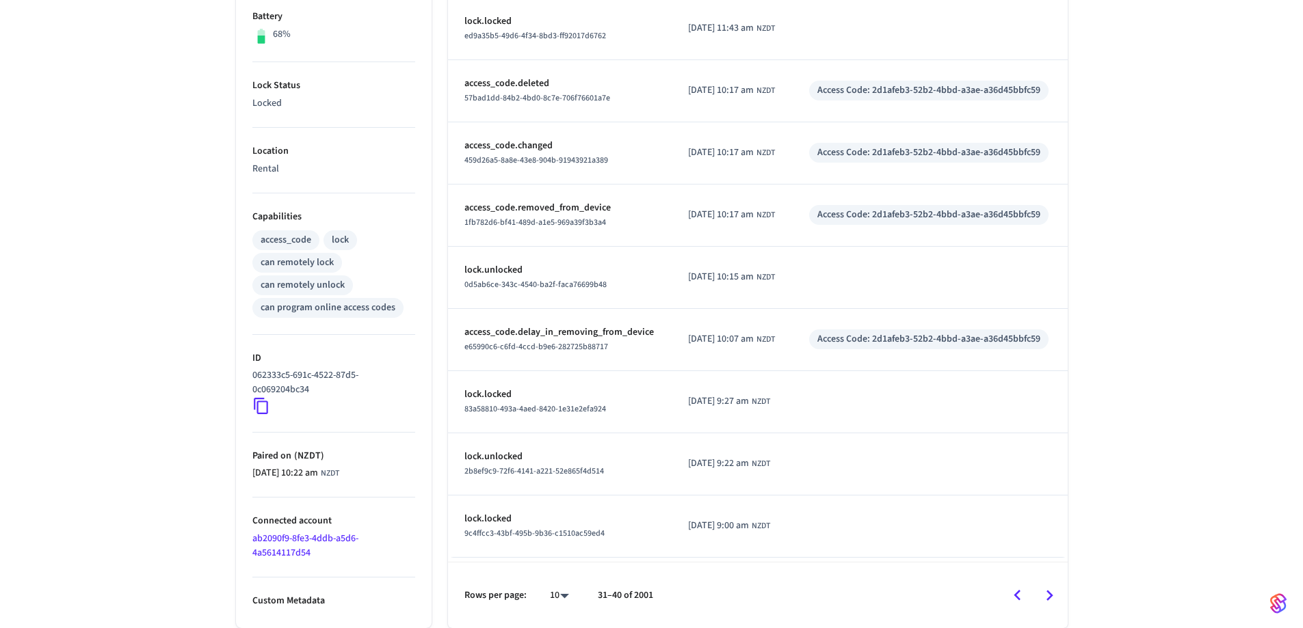
scroll to position [363, 0]
click at [1046, 592] on icon "Go to next page" at bounding box center [1049, 595] width 21 height 21
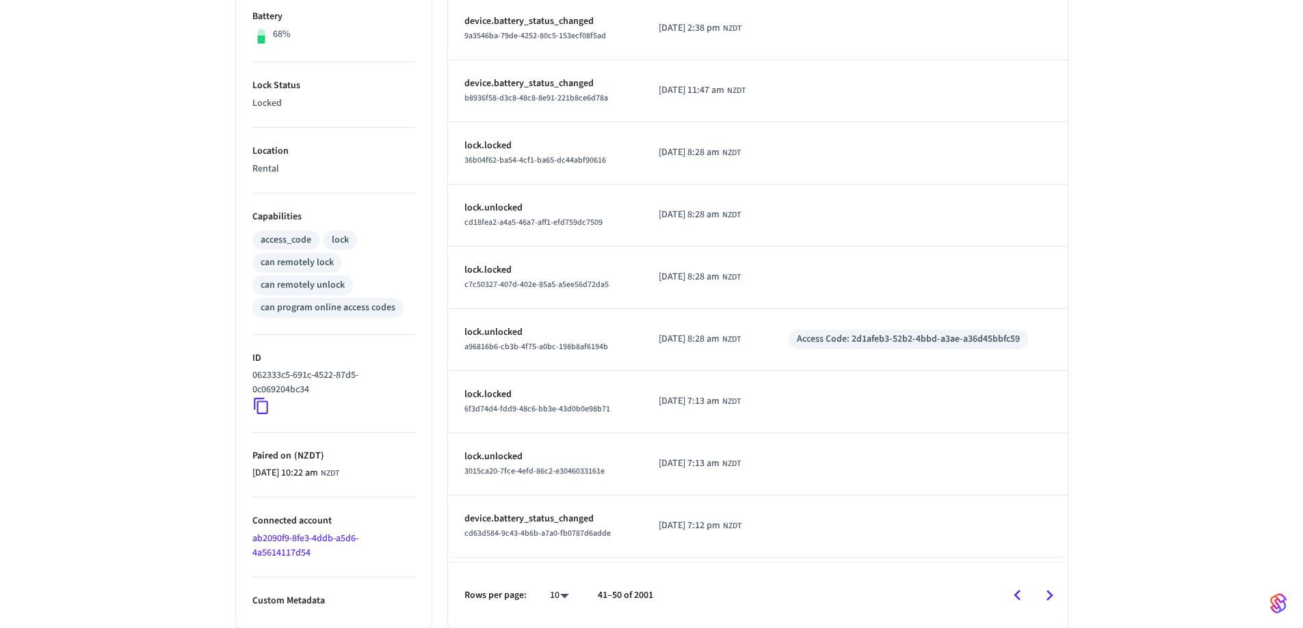
click at [1016, 599] on icon "Go to previous page" at bounding box center [1017, 595] width 21 height 21
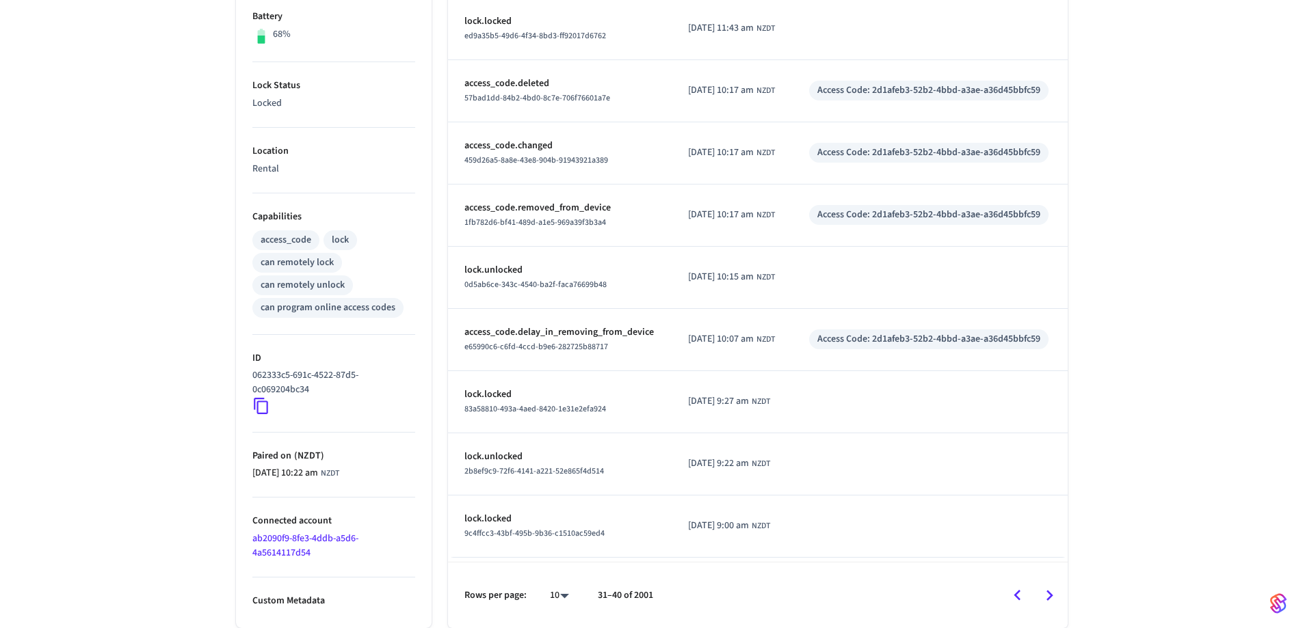
click at [1016, 599] on icon "Go to previous page" at bounding box center [1017, 595] width 21 height 21
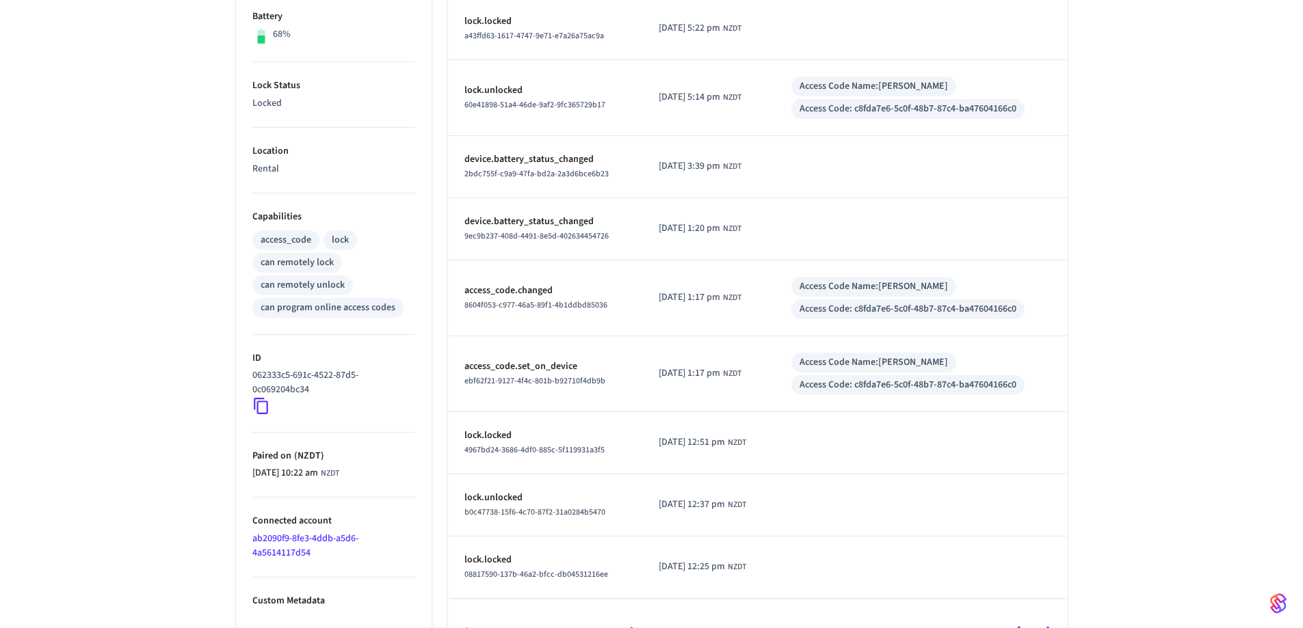
click at [1016, 599] on div "Rows per page: 10 ** 21–30 of 2001" at bounding box center [758, 632] width 620 height 66
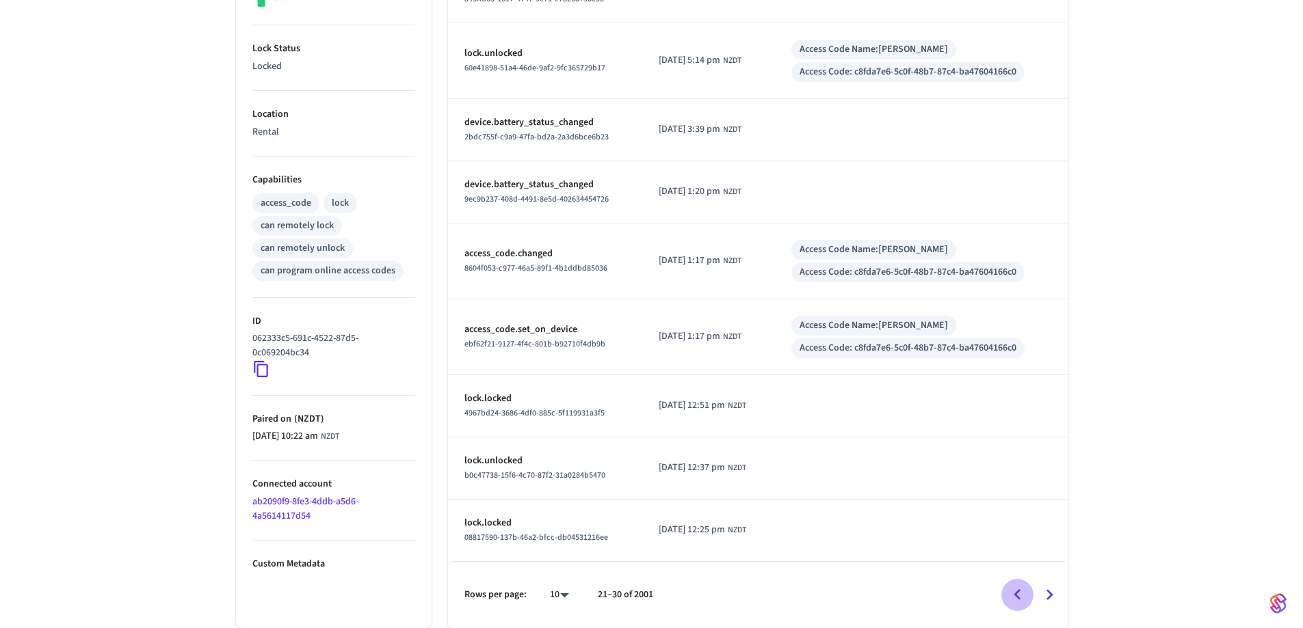
click at [1012, 592] on icon "Go to previous page" at bounding box center [1017, 595] width 21 height 21
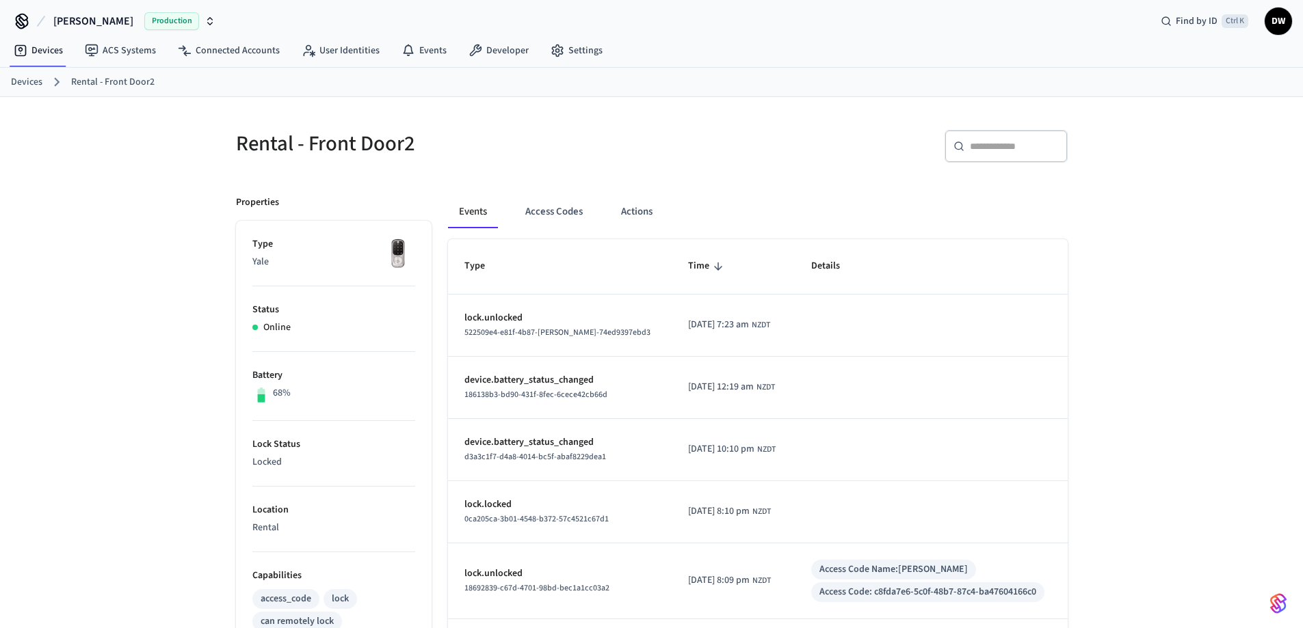
scroll to position [0, 0]
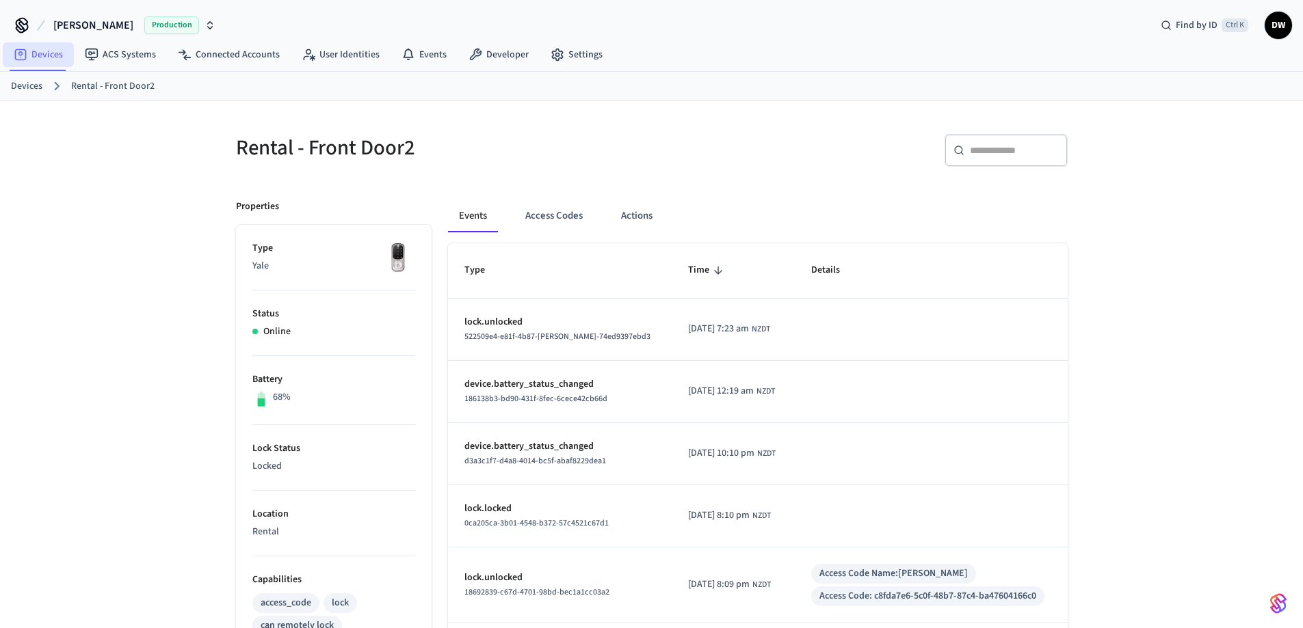
click at [47, 53] on link "Devices" at bounding box center [38, 54] width 71 height 25
